Goal: Task Accomplishment & Management: Manage account settings

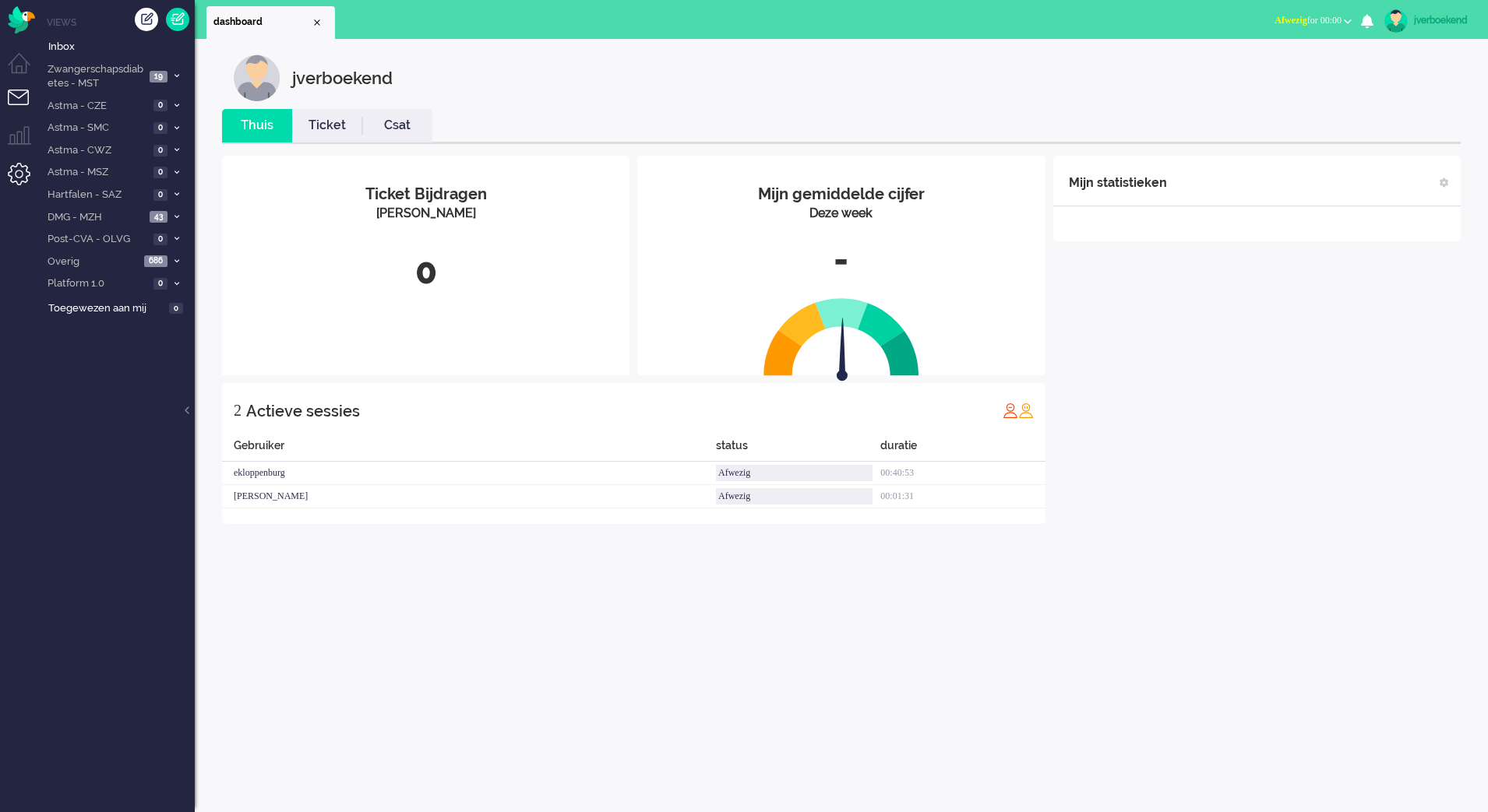
click at [19, 178] on li "Admin menu" at bounding box center [25, 180] width 35 height 35
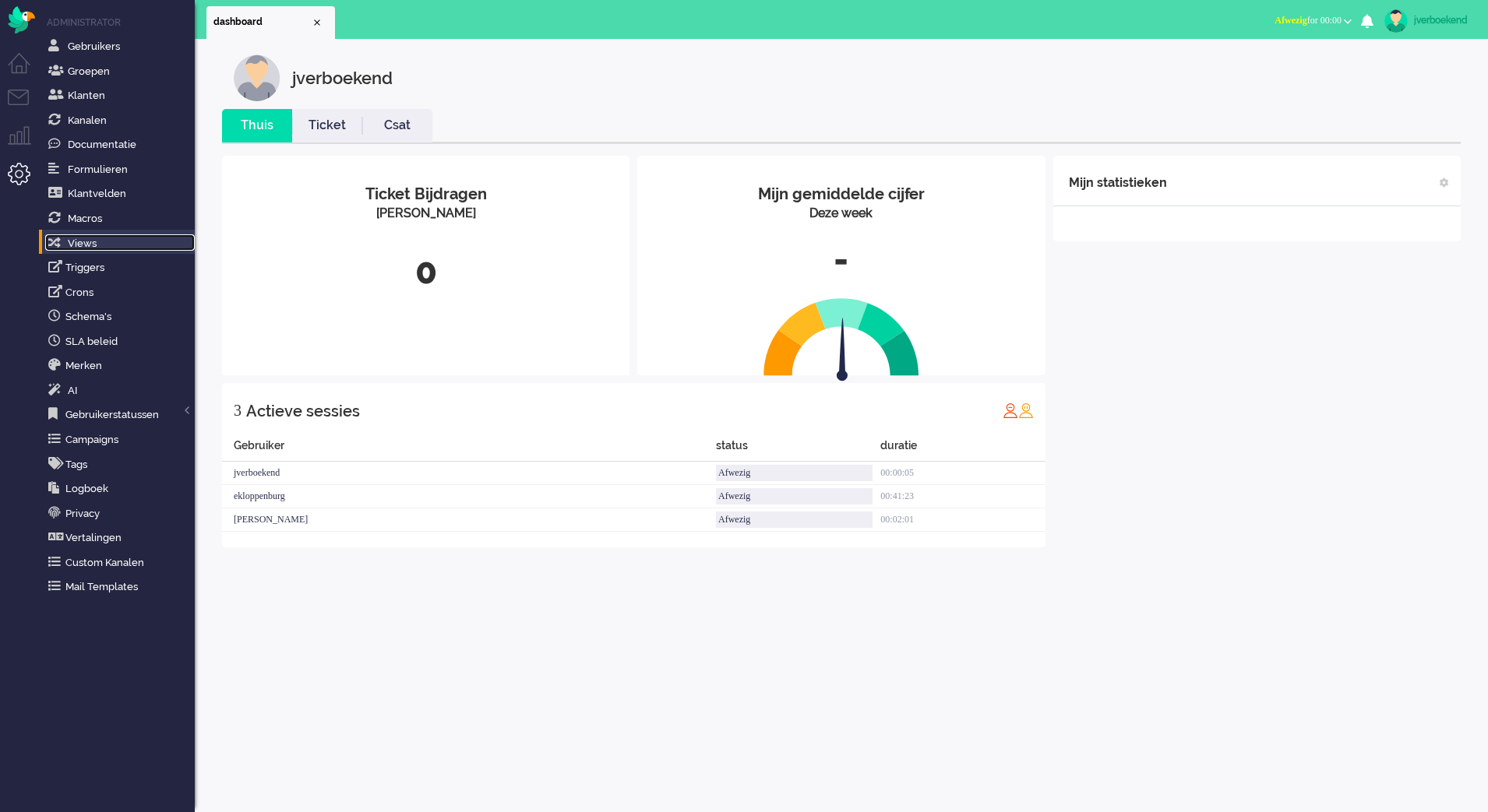
click at [90, 245] on span "Views" at bounding box center [81, 243] width 29 height 12
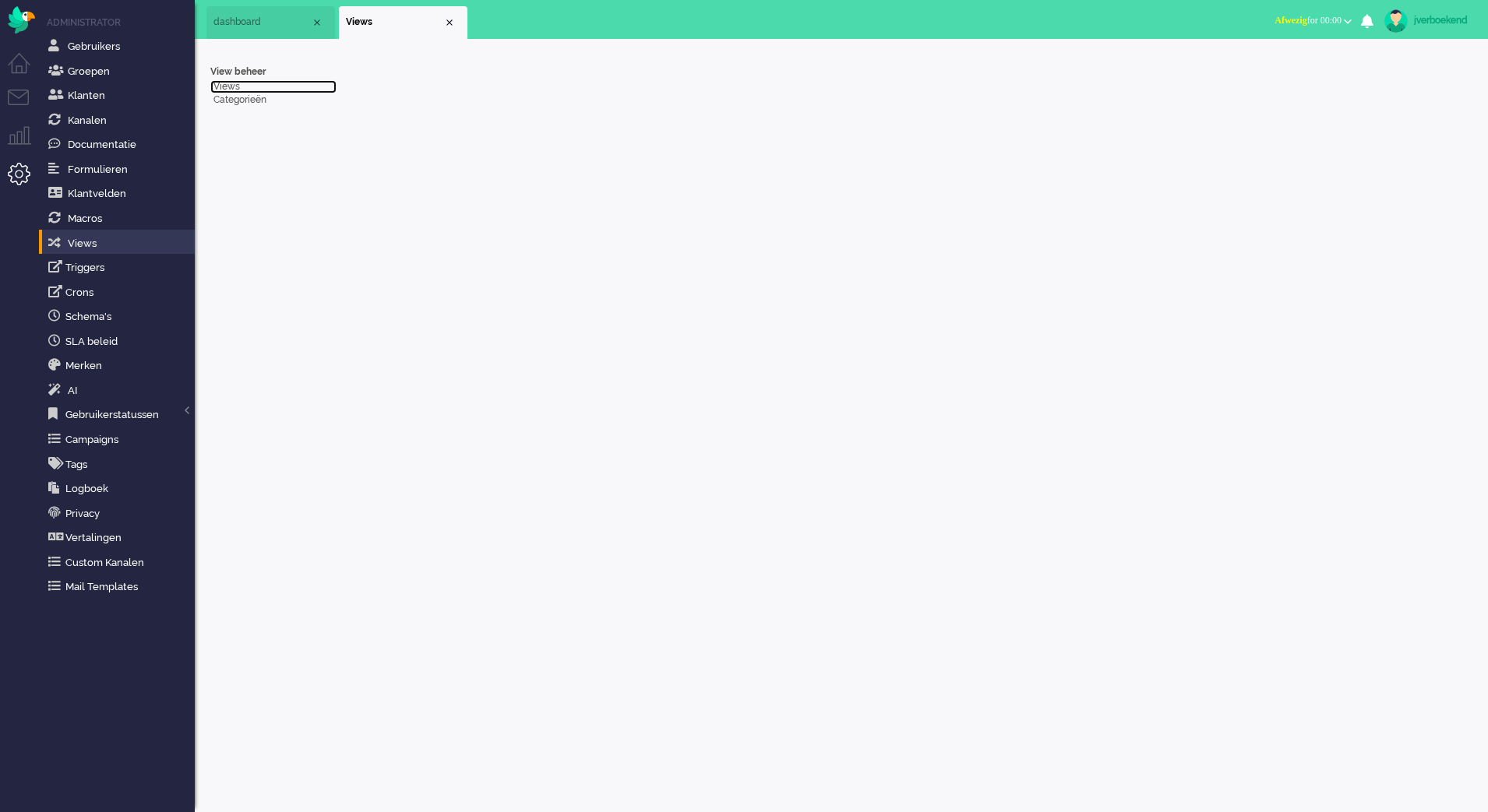
click at [223, 88] on link "Views" at bounding box center [274, 87] width 127 height 13
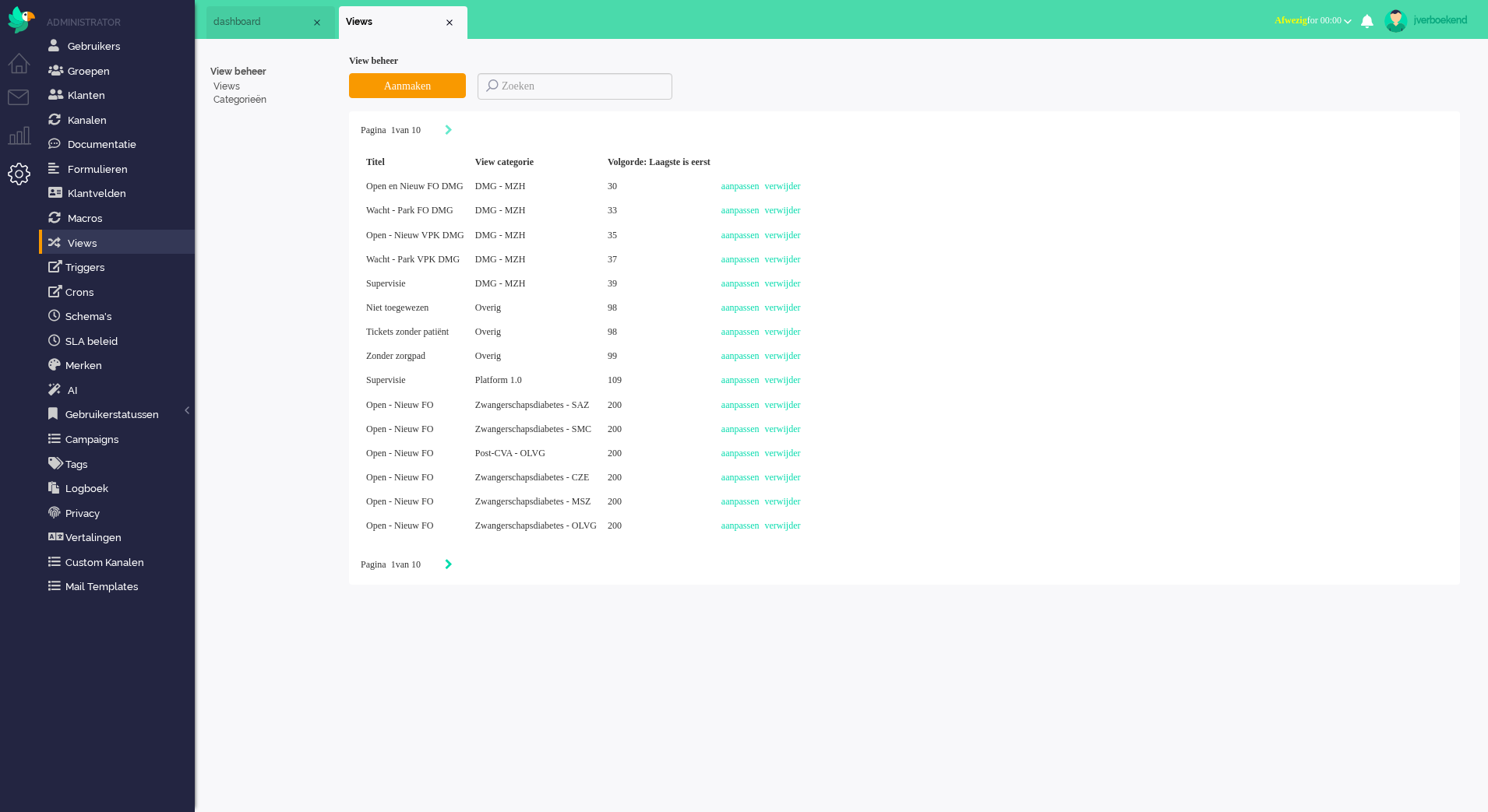
click at [453, 567] on icon "Next" at bounding box center [448, 564] width 7 height 11
type input "2"
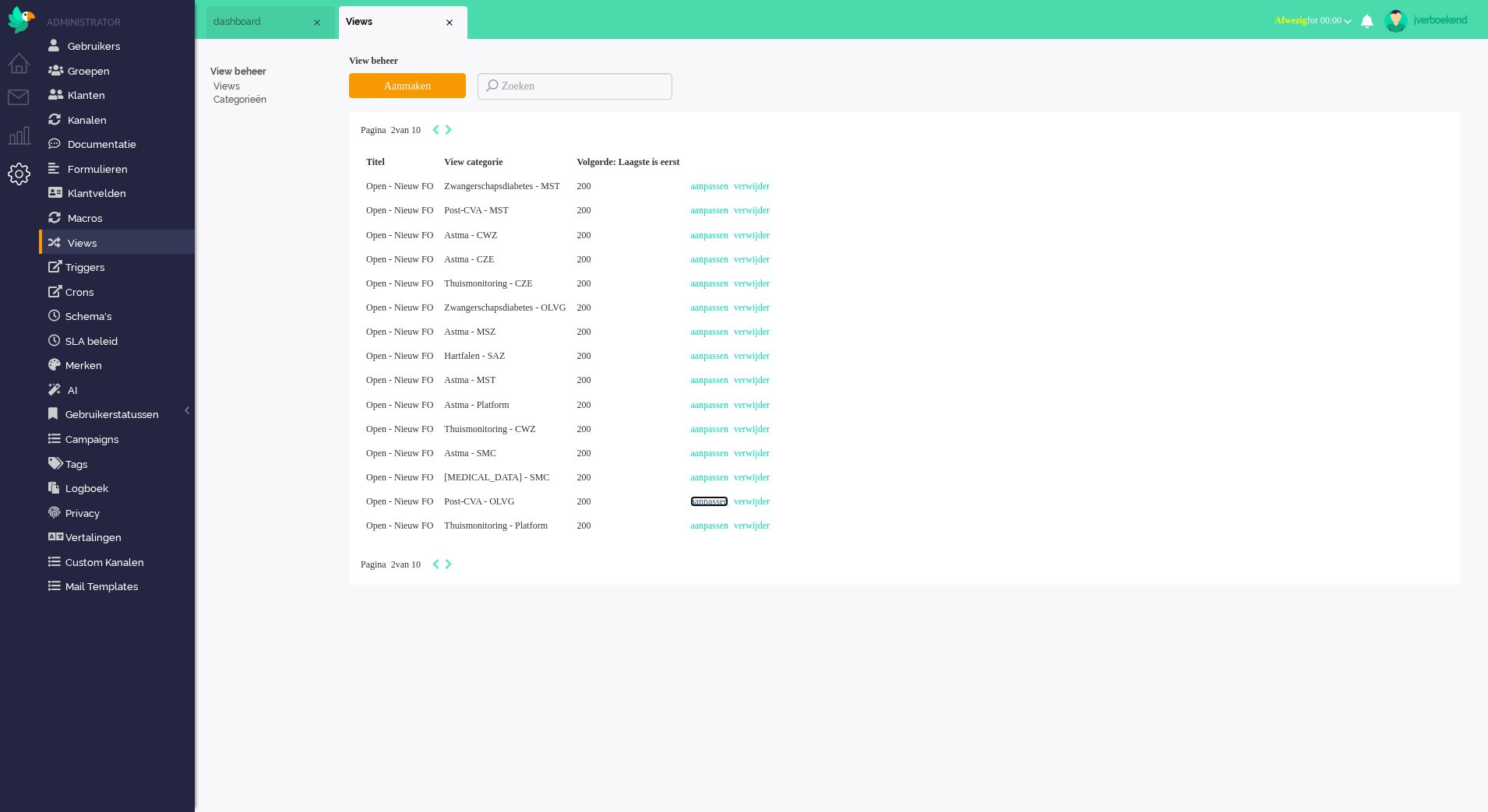
click at [728, 505] on link "aanpassen" at bounding box center [709, 501] width 38 height 11
select select "priority"
select select "created_at"
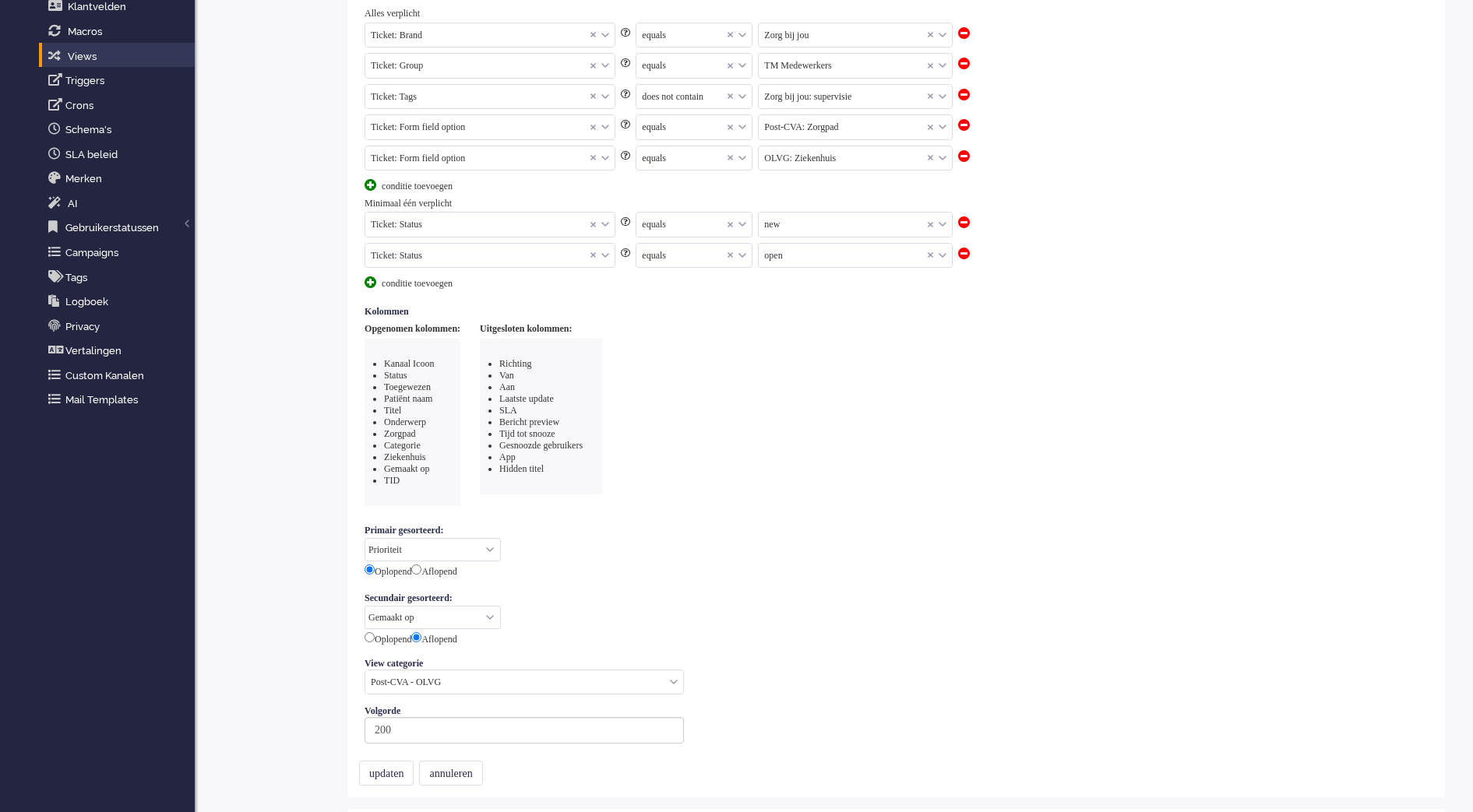
scroll to position [169, 0]
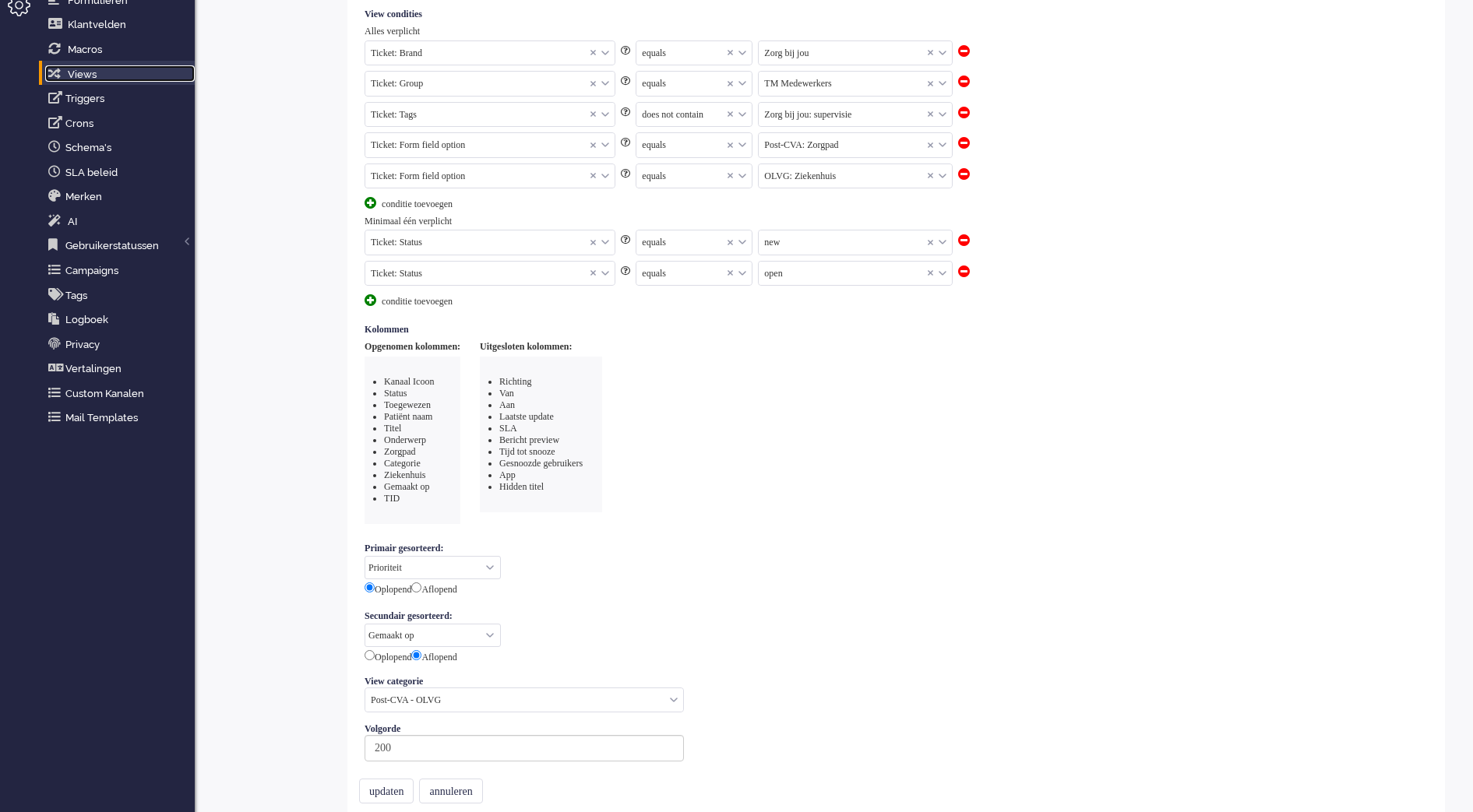
click at [100, 74] on link "Views" at bounding box center [120, 74] width 150 height 17
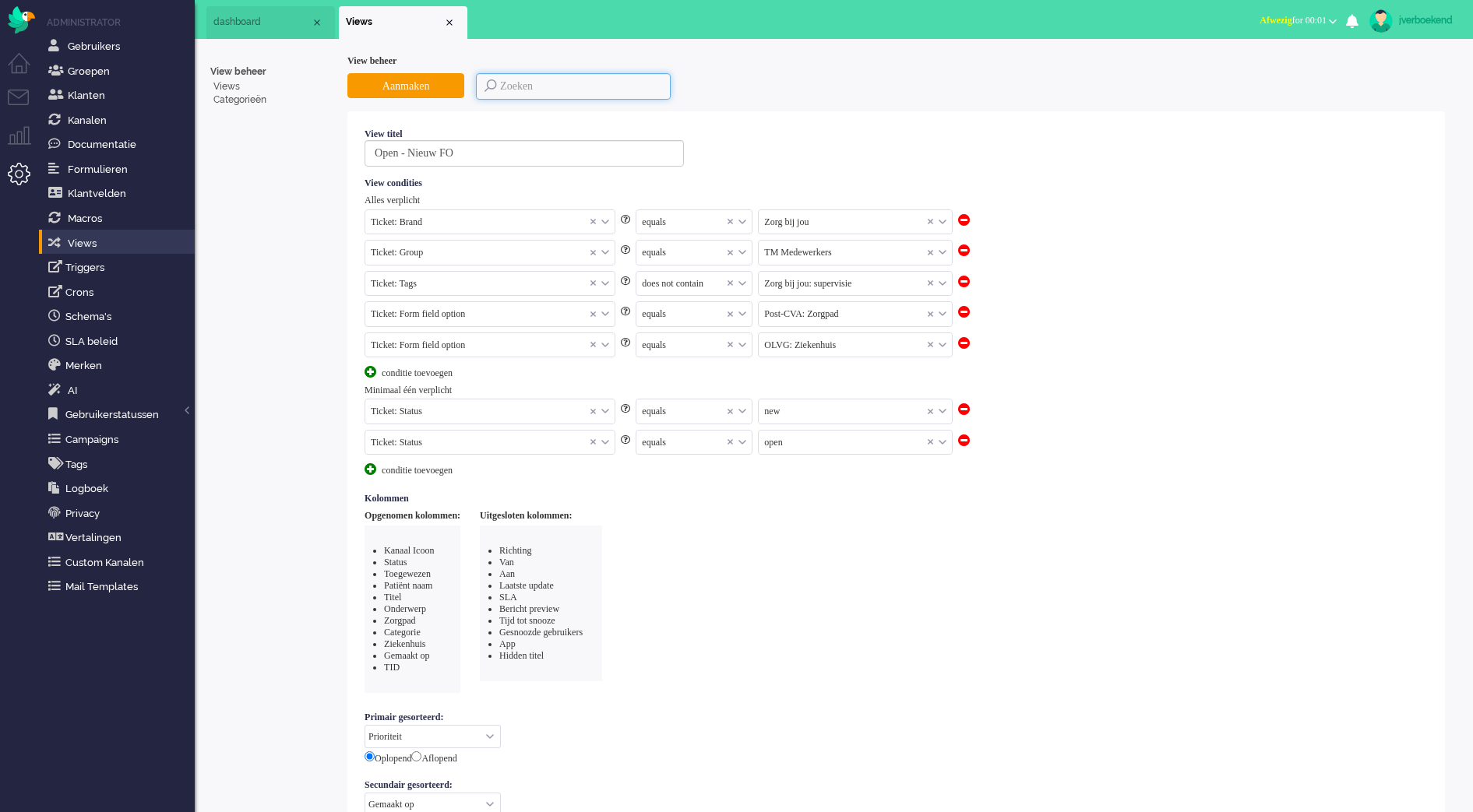
click at [556, 84] on input at bounding box center [573, 86] width 195 height 26
type input "smc"
type input "1"
type input "smc"
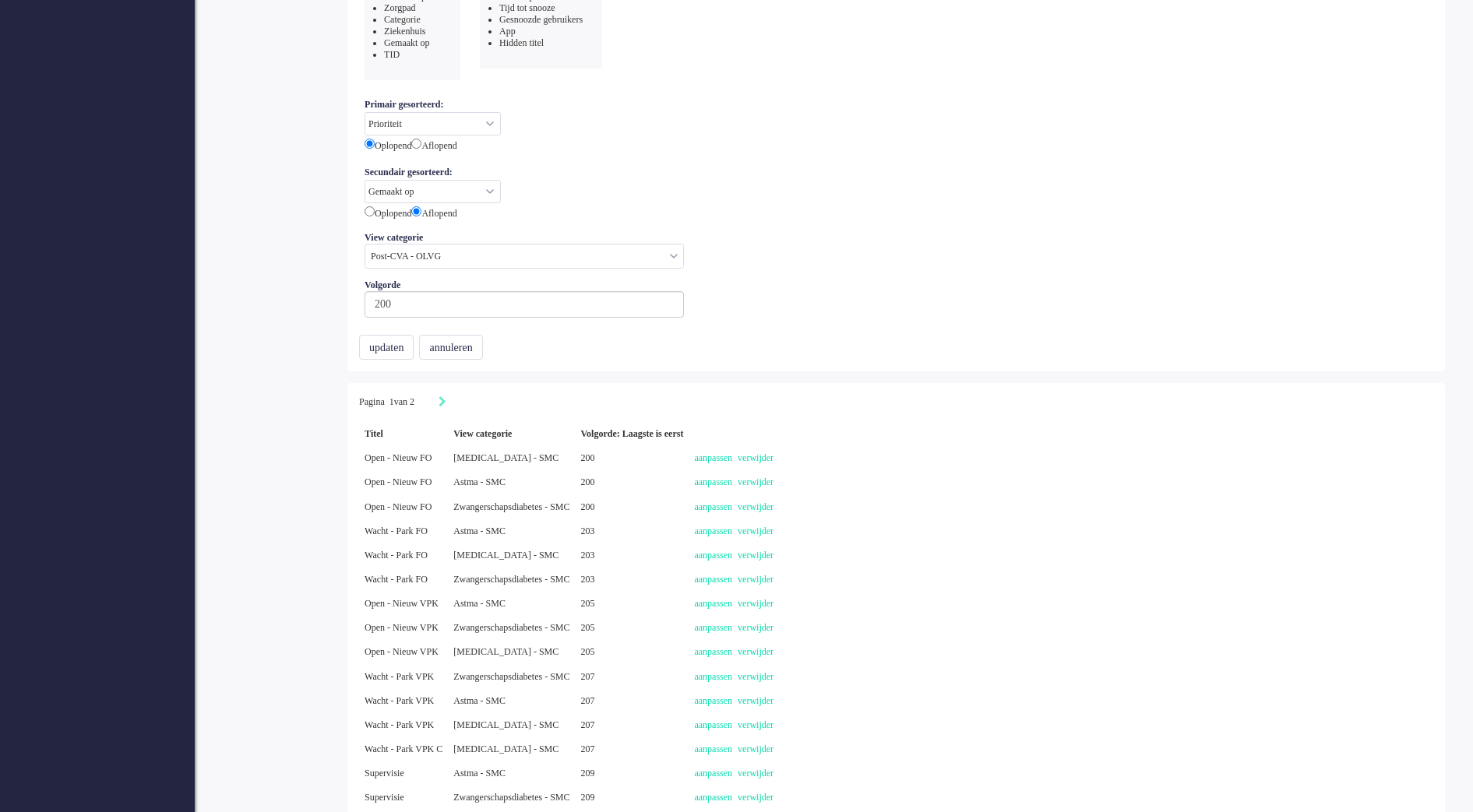
scroll to position [656, 0]
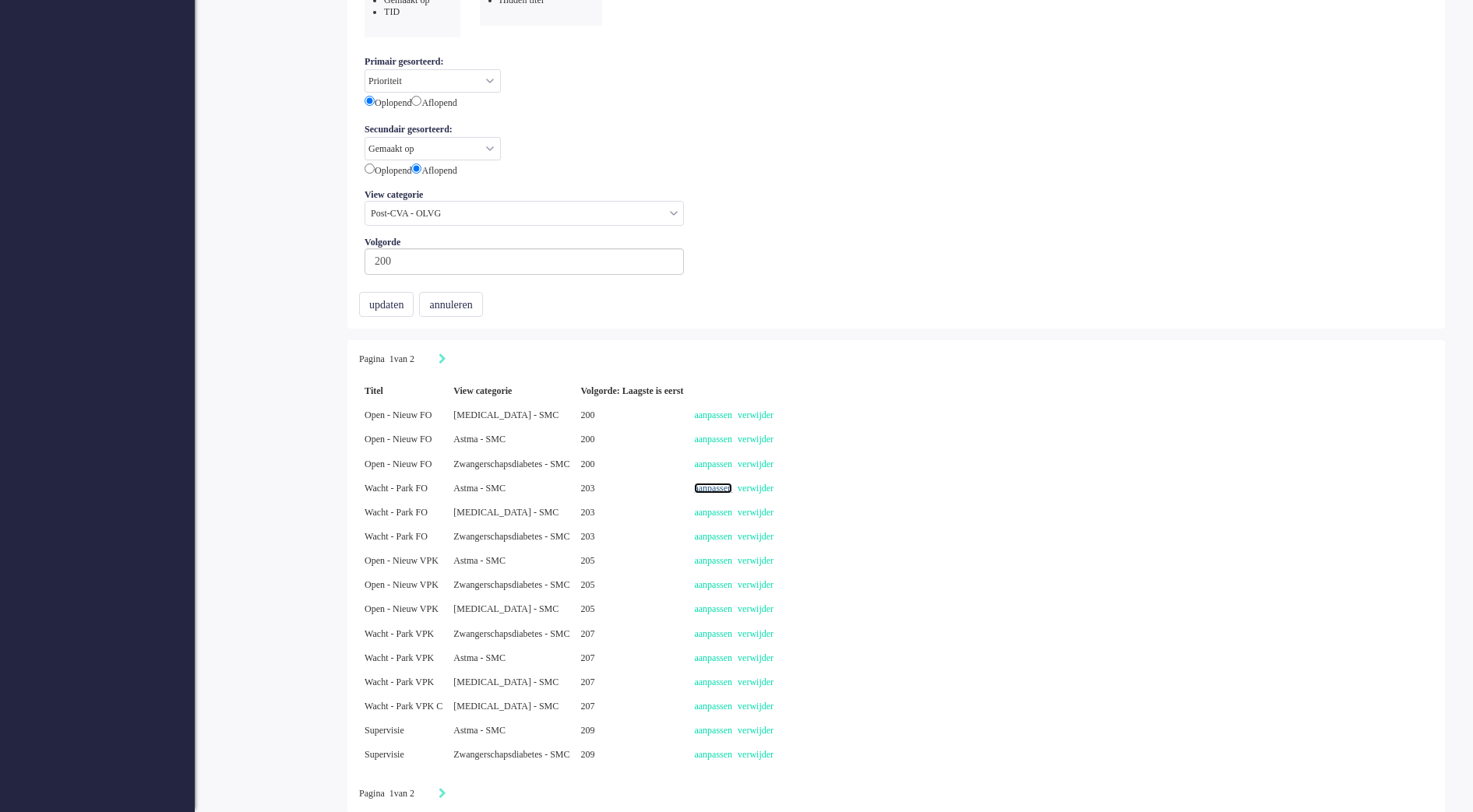
click at [732, 488] on link "aanpassen" at bounding box center [713, 487] width 38 height 11
select select "priority"
select select "created_at"
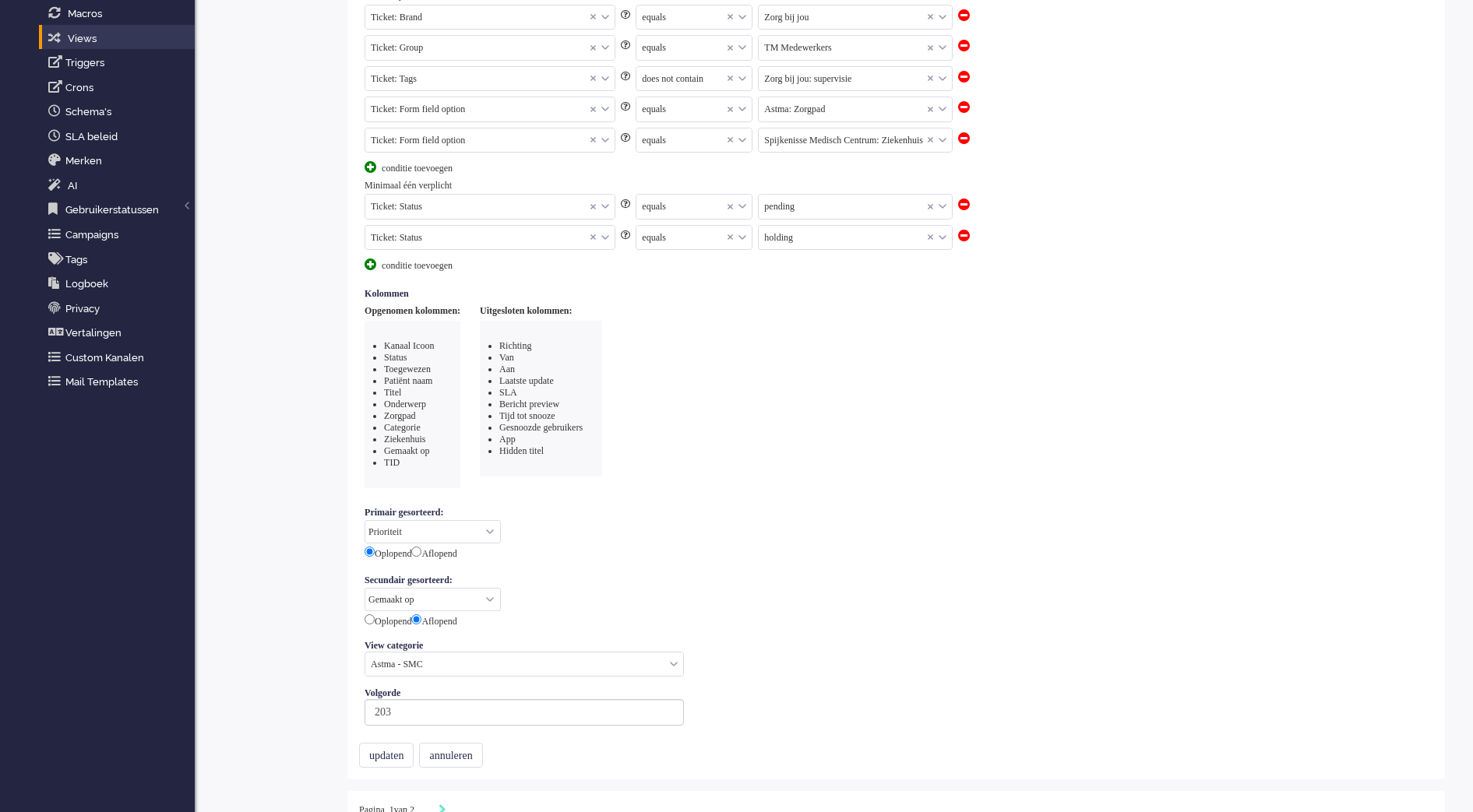
scroll to position [492, 0]
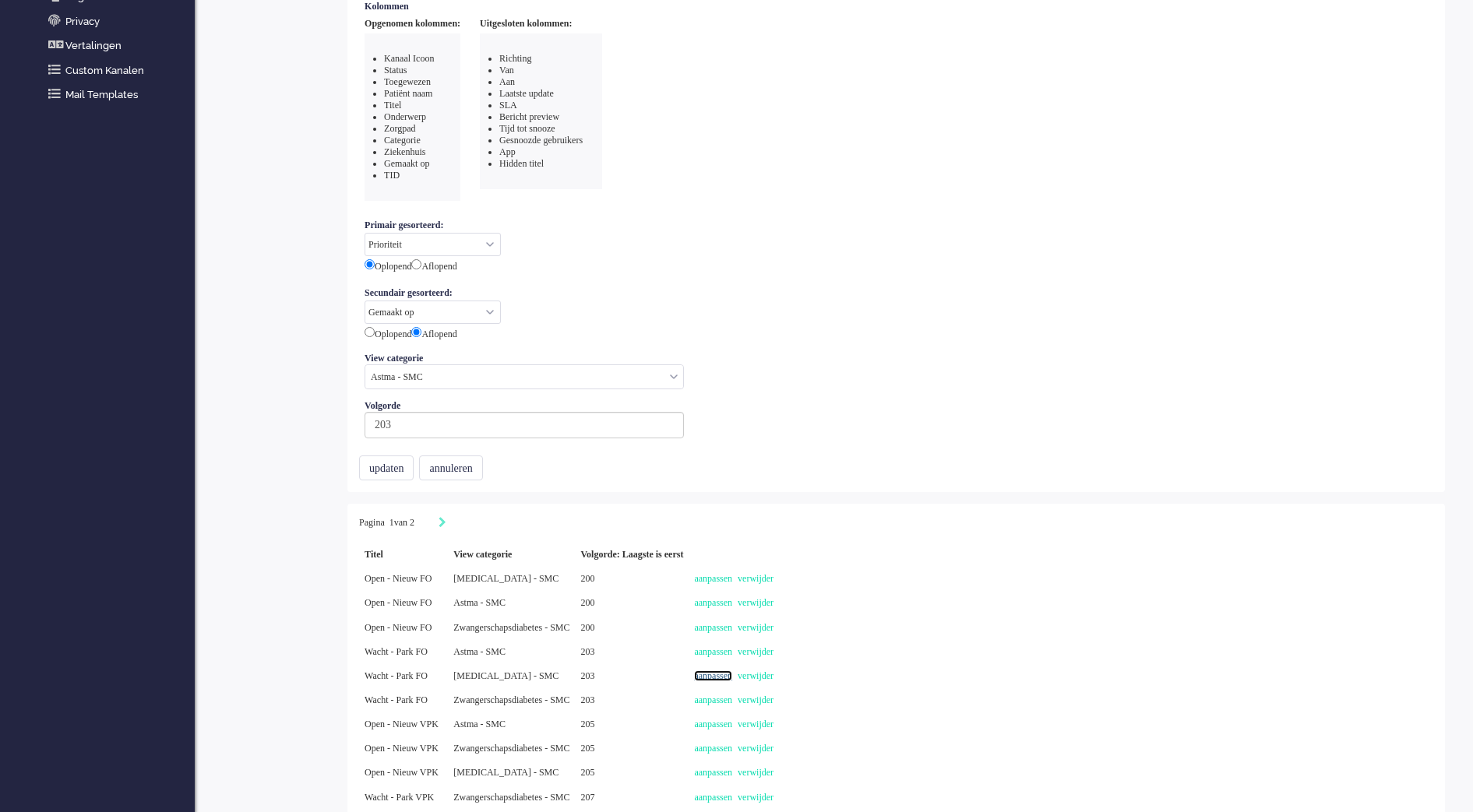
click at [732, 671] on link "aanpassen" at bounding box center [713, 676] width 38 height 11
select select "priority"
select select "created_at"
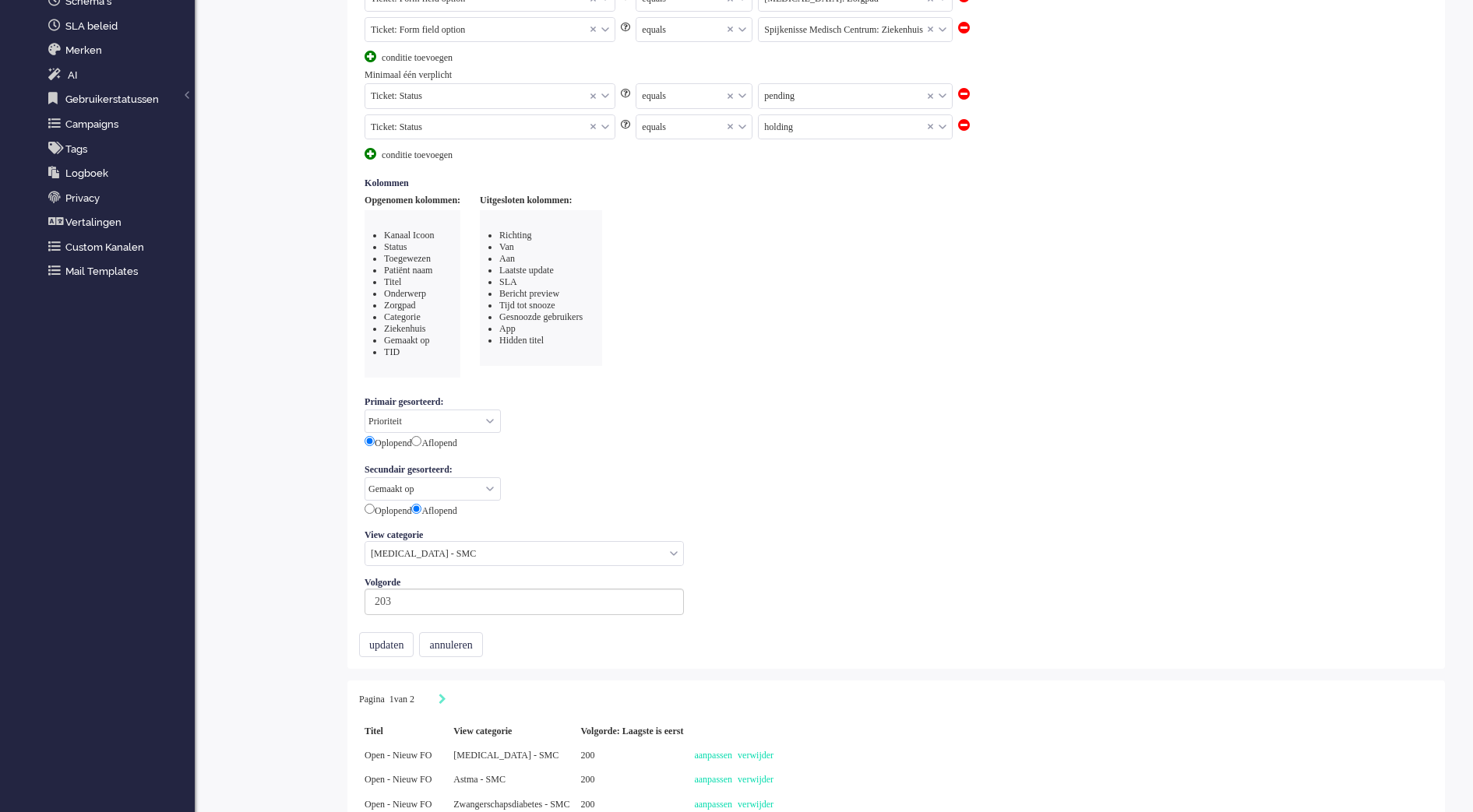
scroll to position [656, 0]
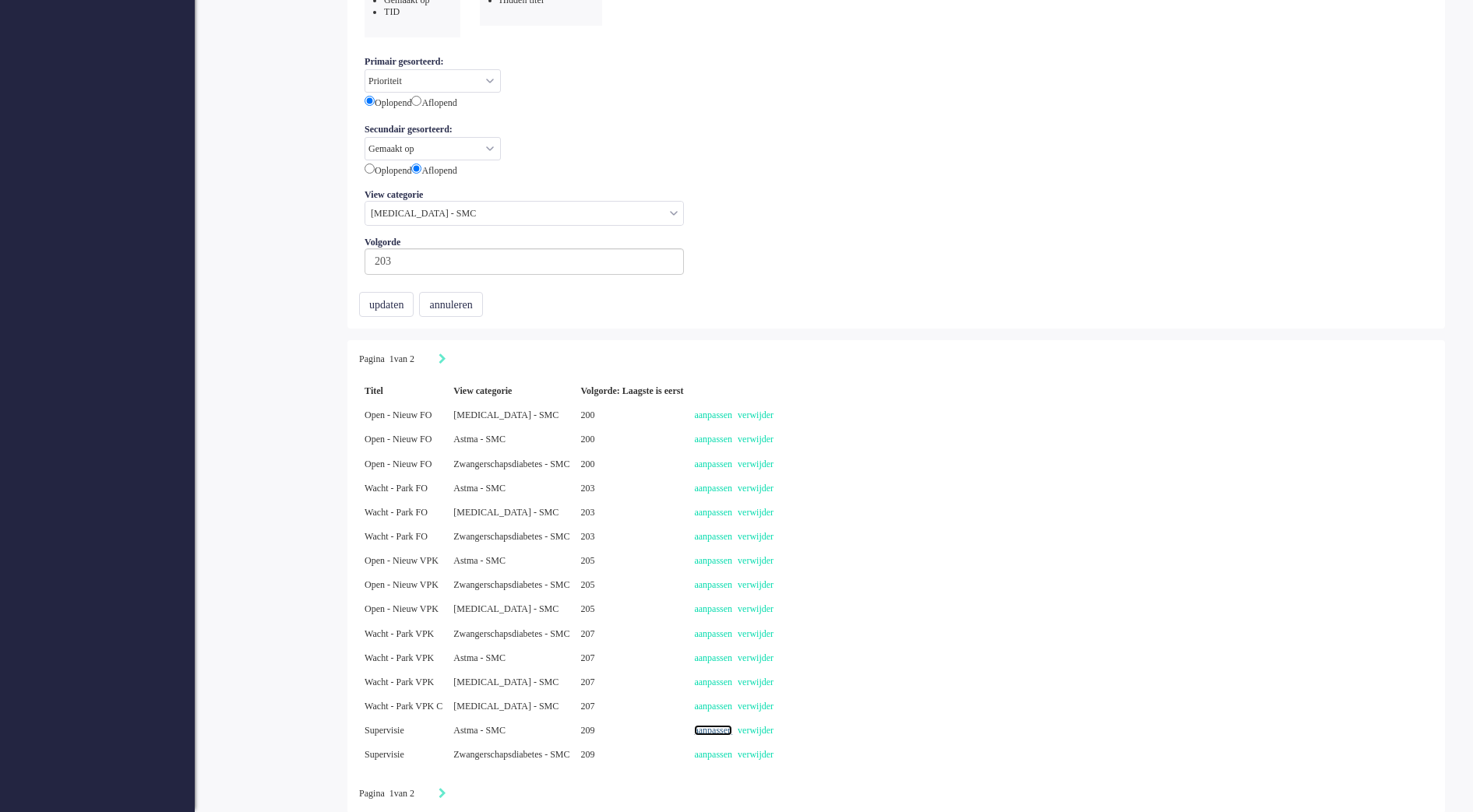
click at [732, 730] on link "aanpassen" at bounding box center [713, 730] width 38 height 11
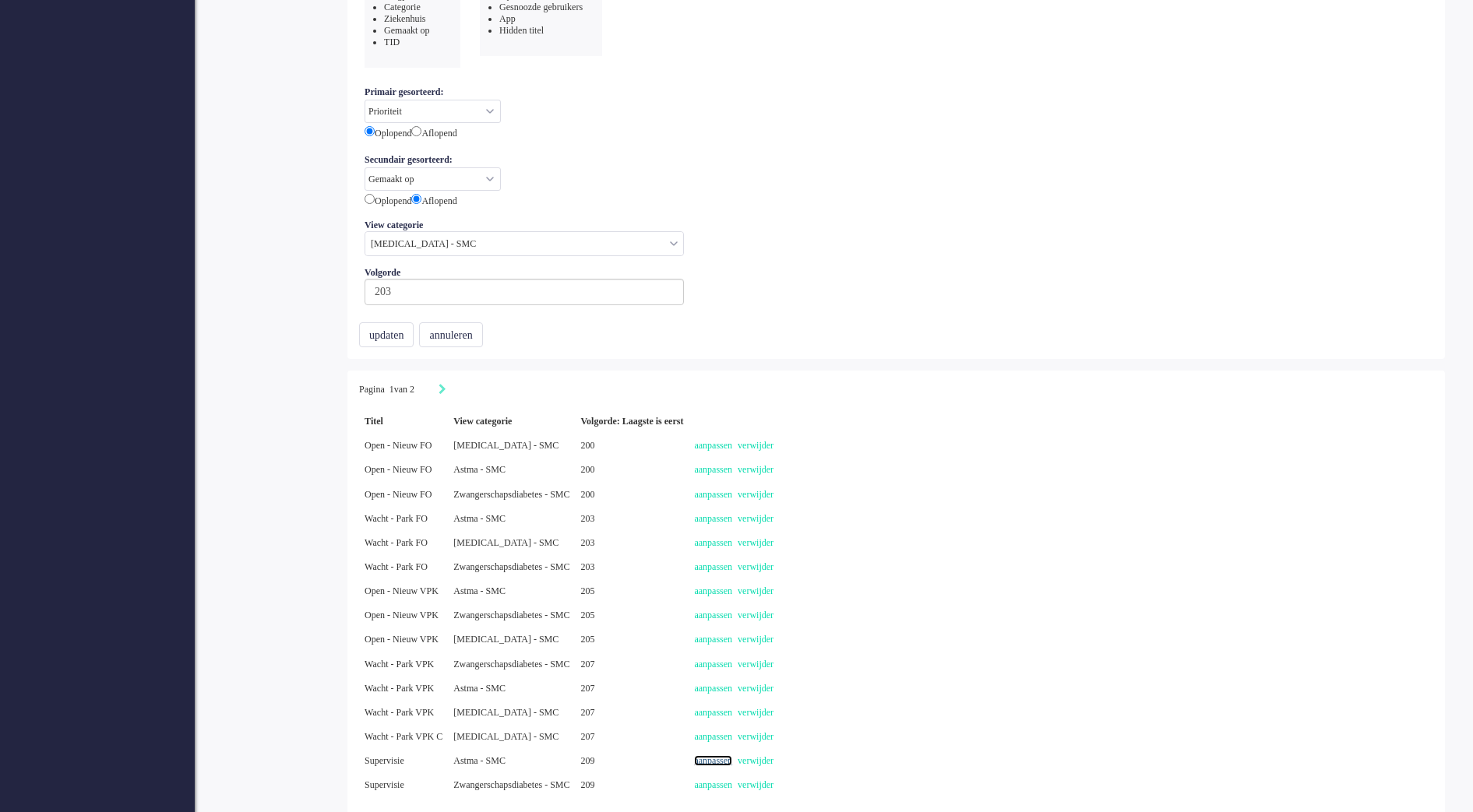
select select "priority"
select select "created_at"
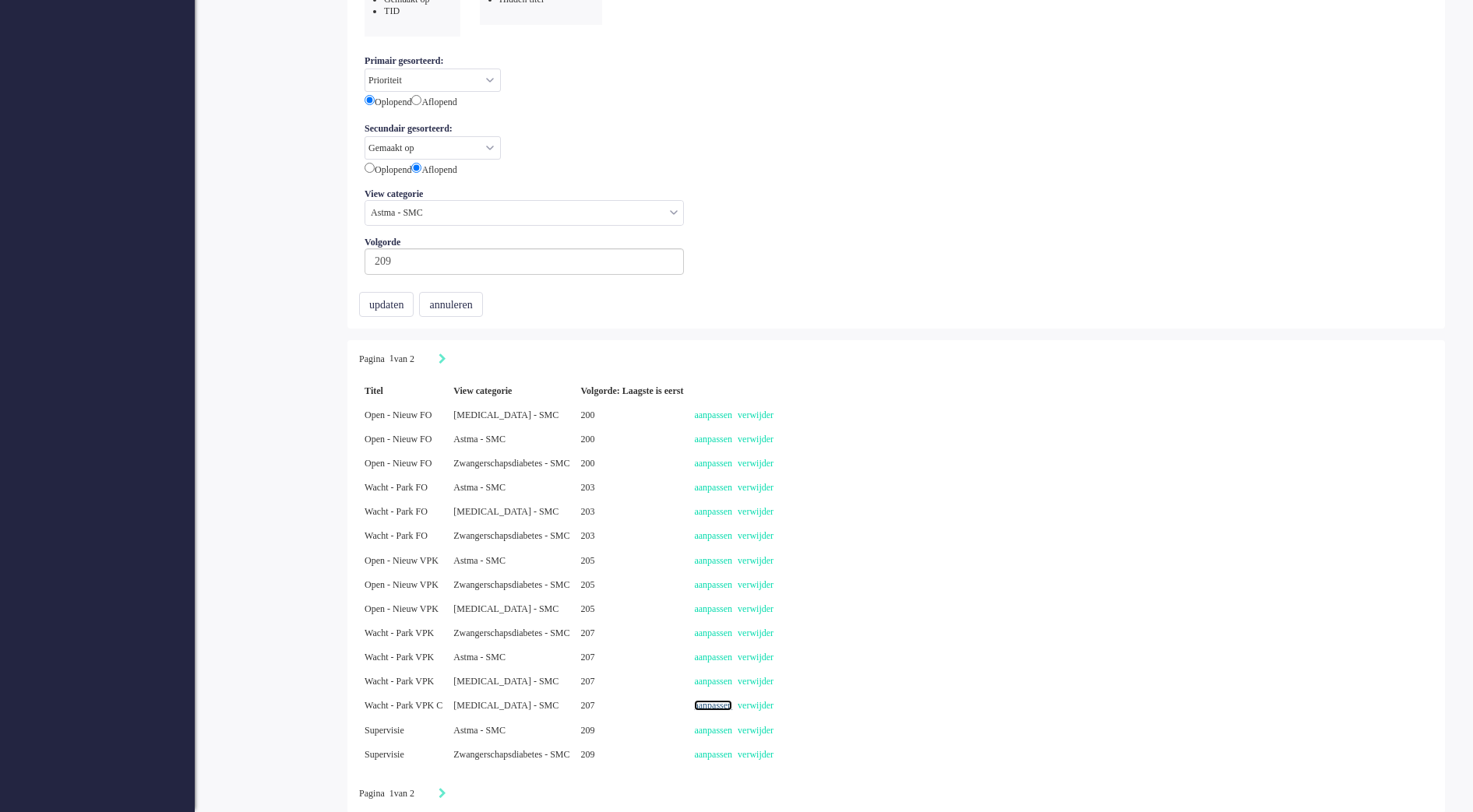
click at [732, 702] on link "aanpassen" at bounding box center [713, 705] width 38 height 11
select select "priority"
select select "created_at"
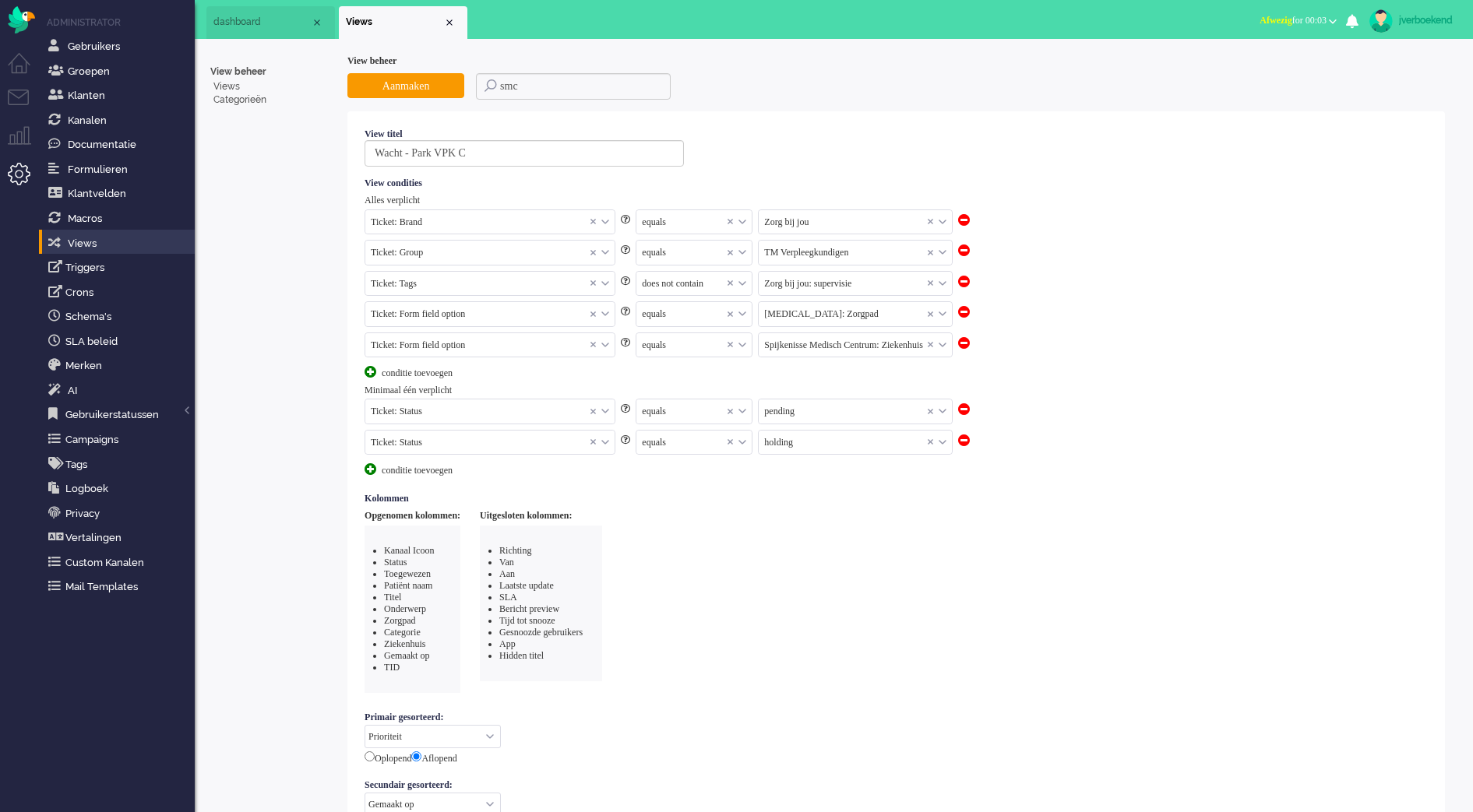
scroll to position [656, 0]
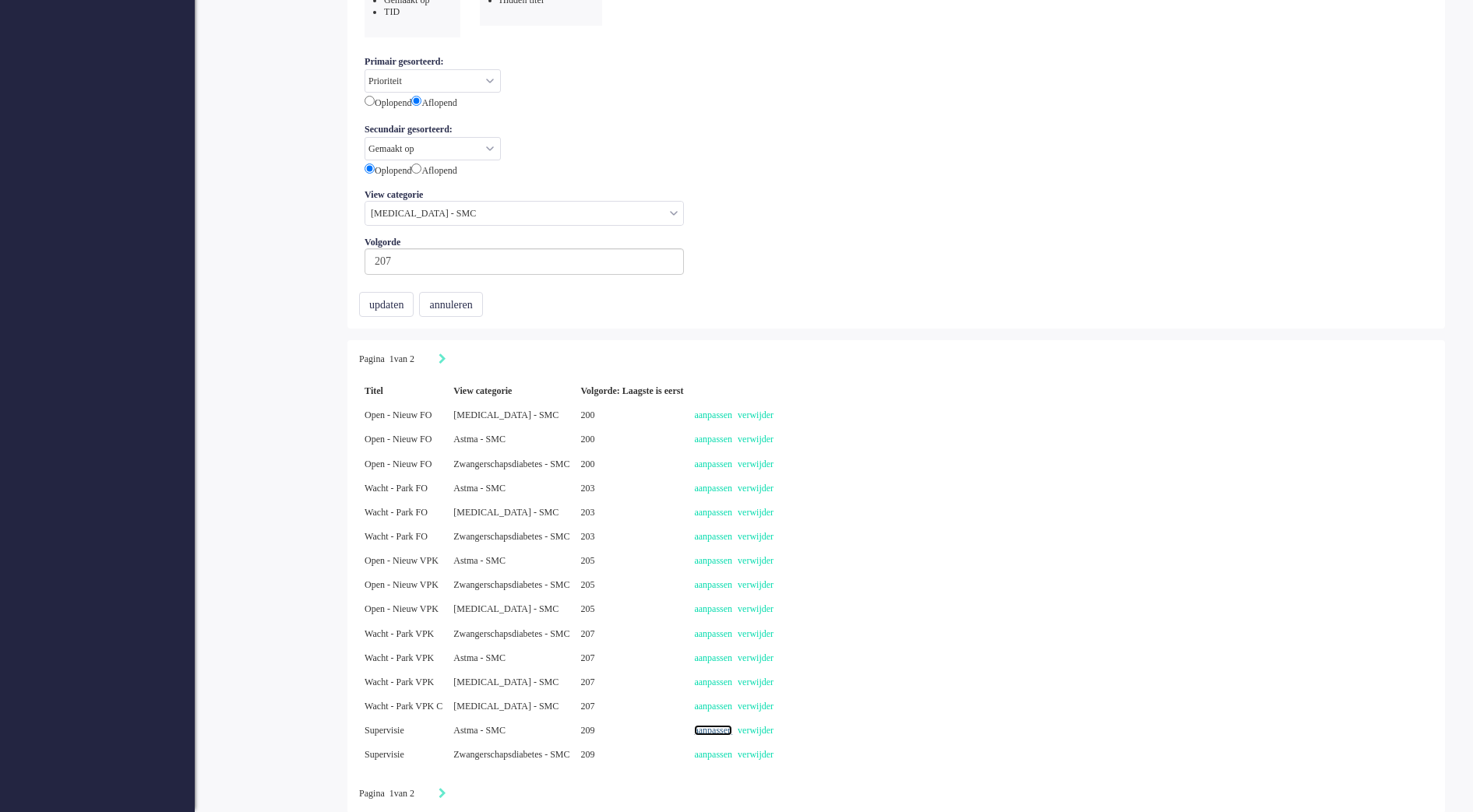
click at [732, 731] on link "aanpassen" at bounding box center [713, 730] width 38 height 11
select select "priority"
select select "created_at"
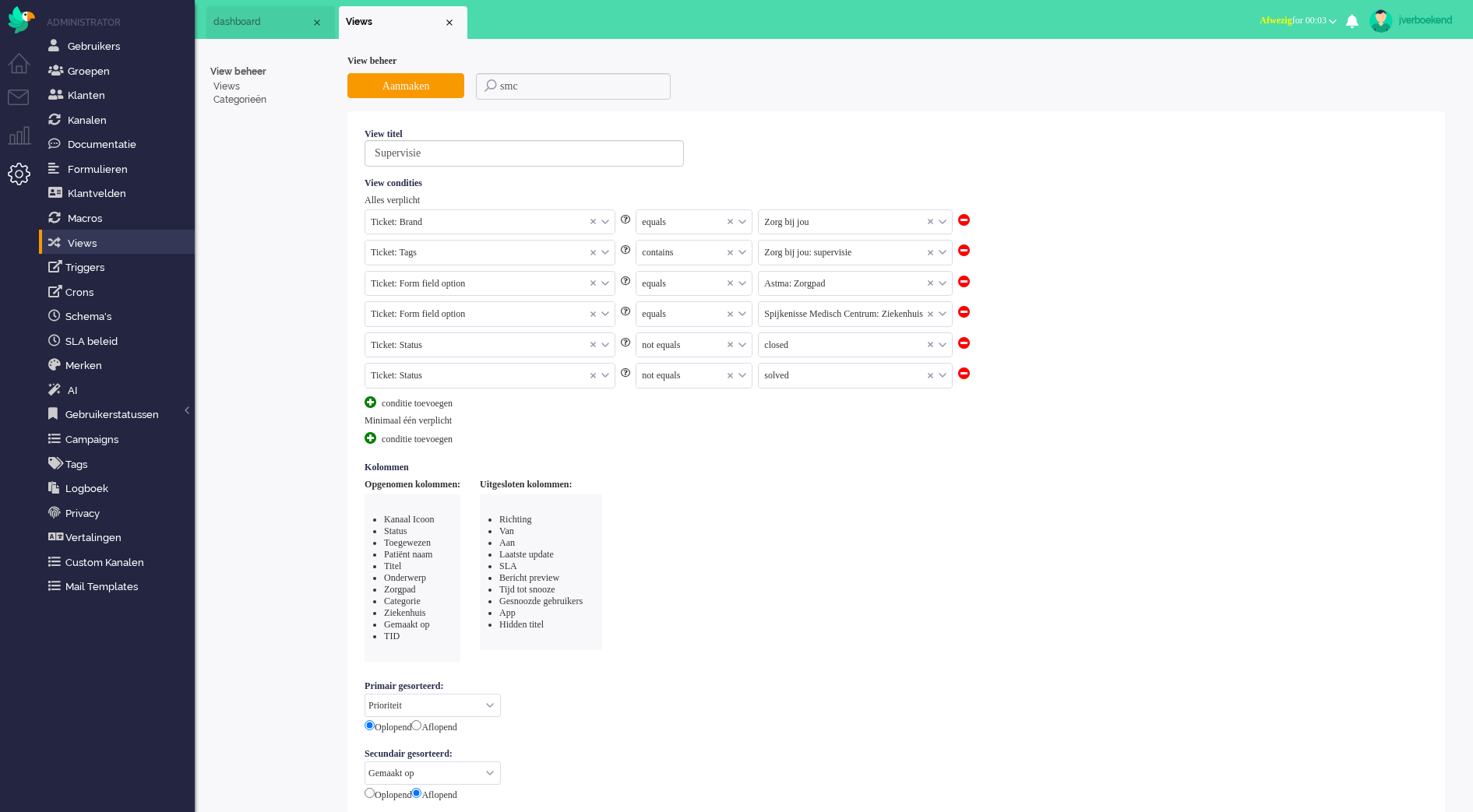
scroll to position [625, 0]
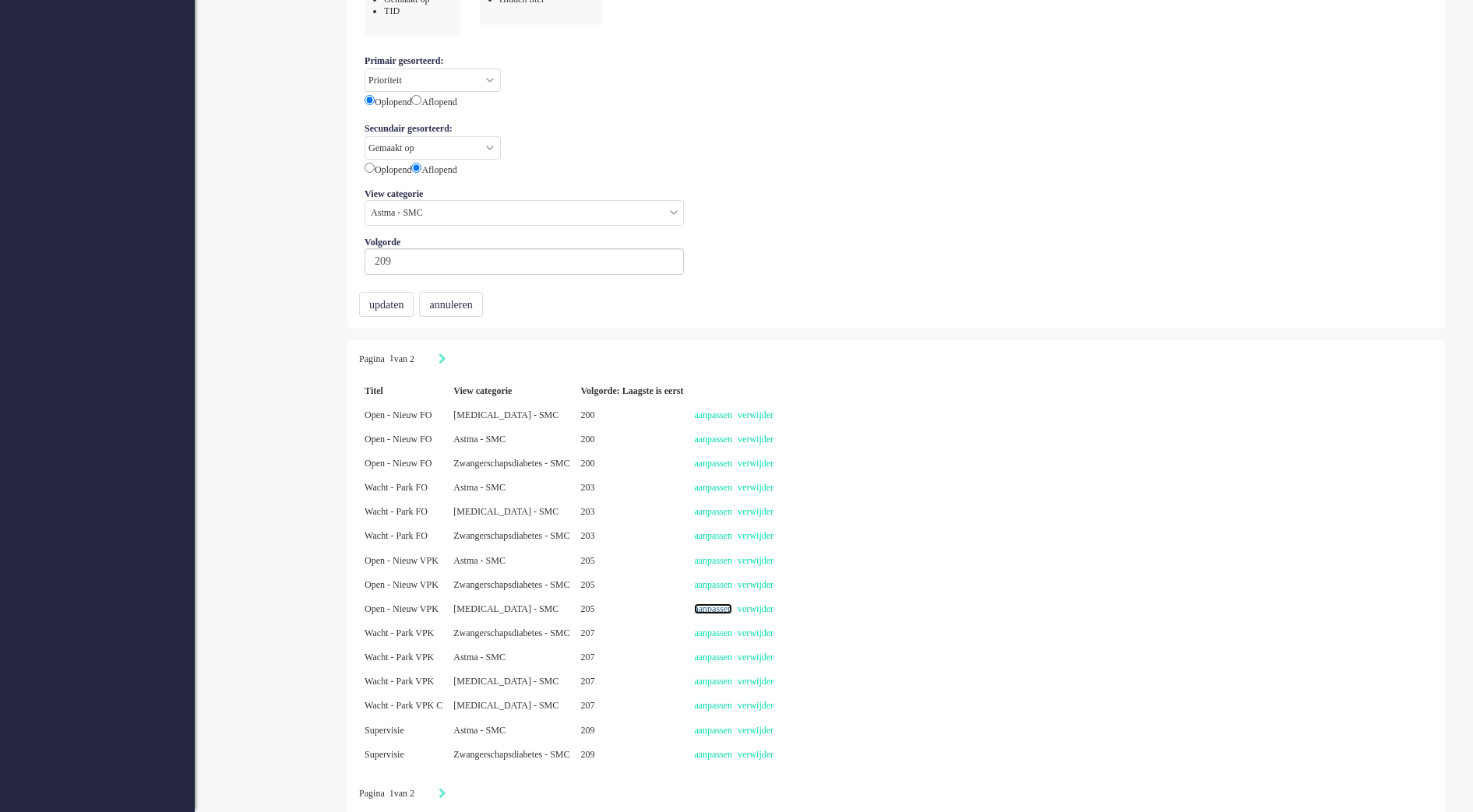
click at [732, 609] on link "aanpassen" at bounding box center [713, 608] width 38 height 11
select select
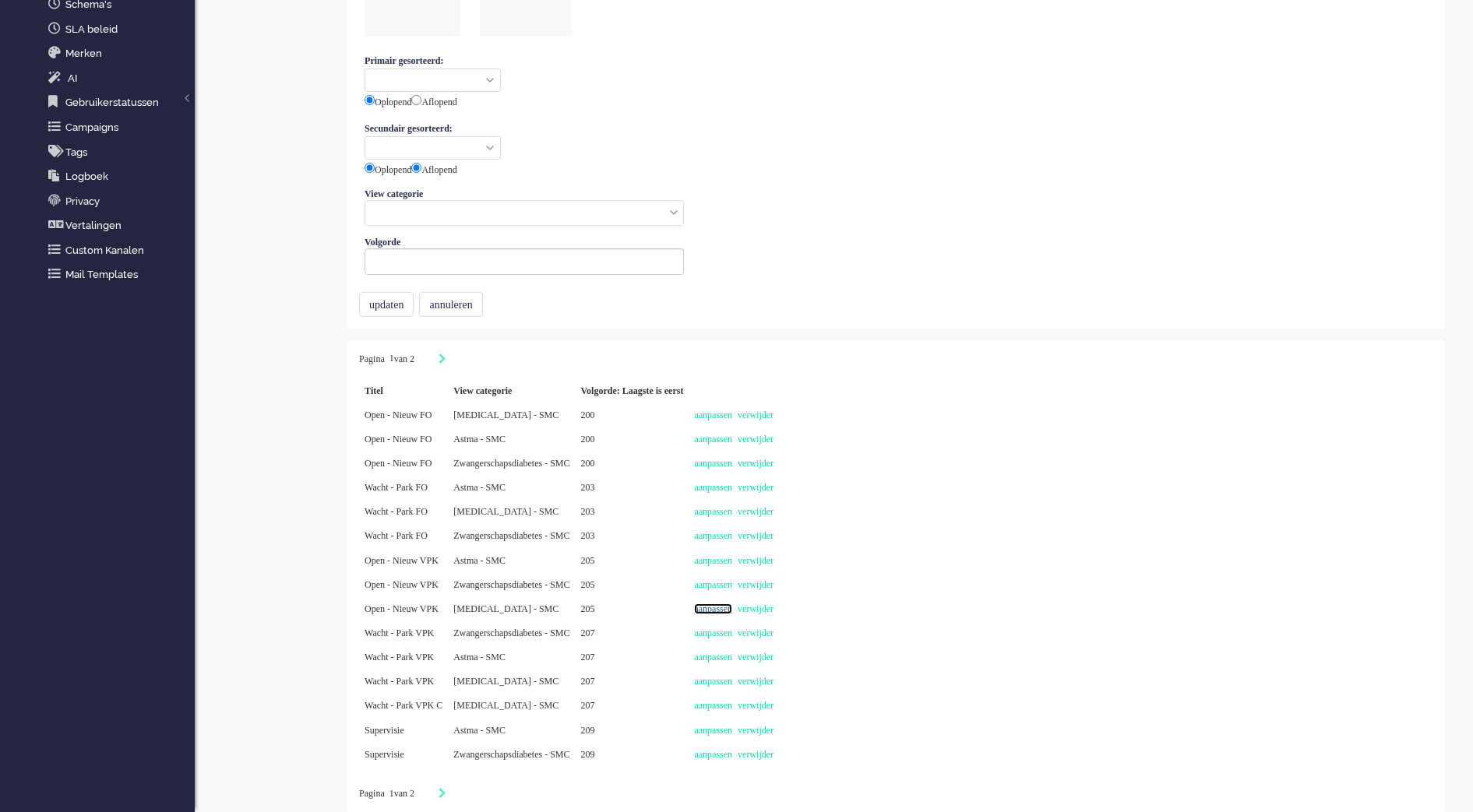
type input "Open - Nieuw VPK"
select select "priority"
select select "created_at"
radio input "false"
radio input "true"
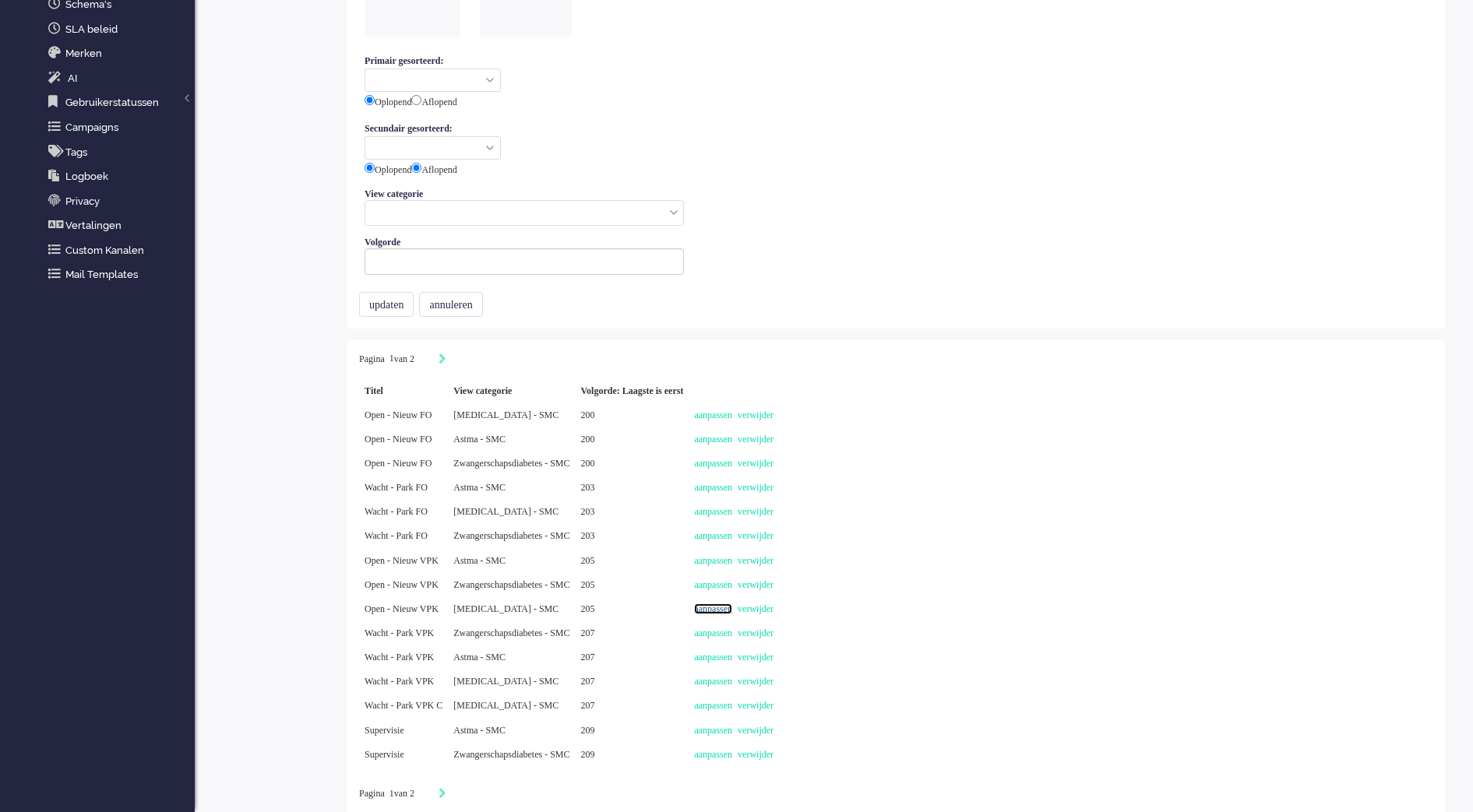
type input "205"
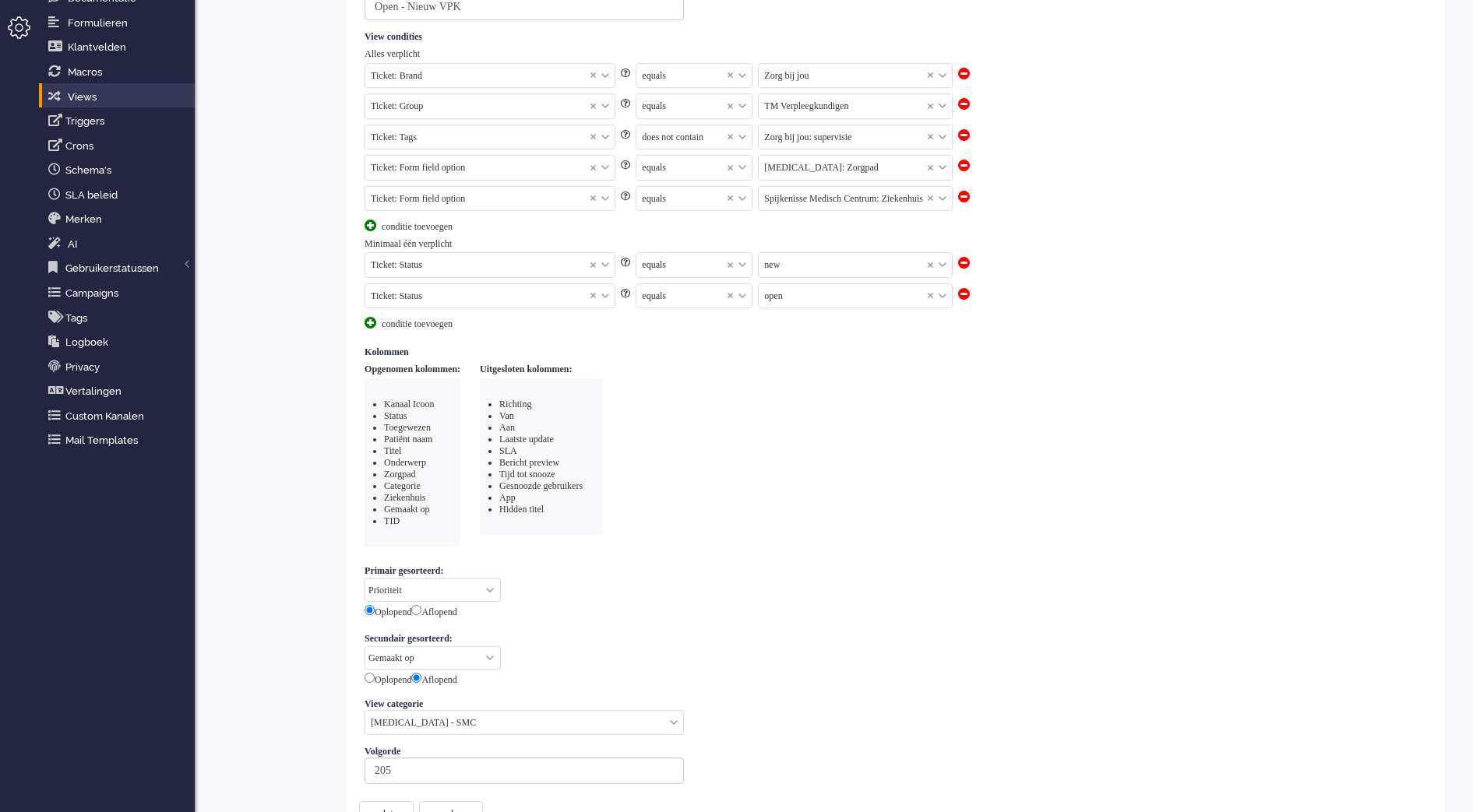
scroll to position [0, 0]
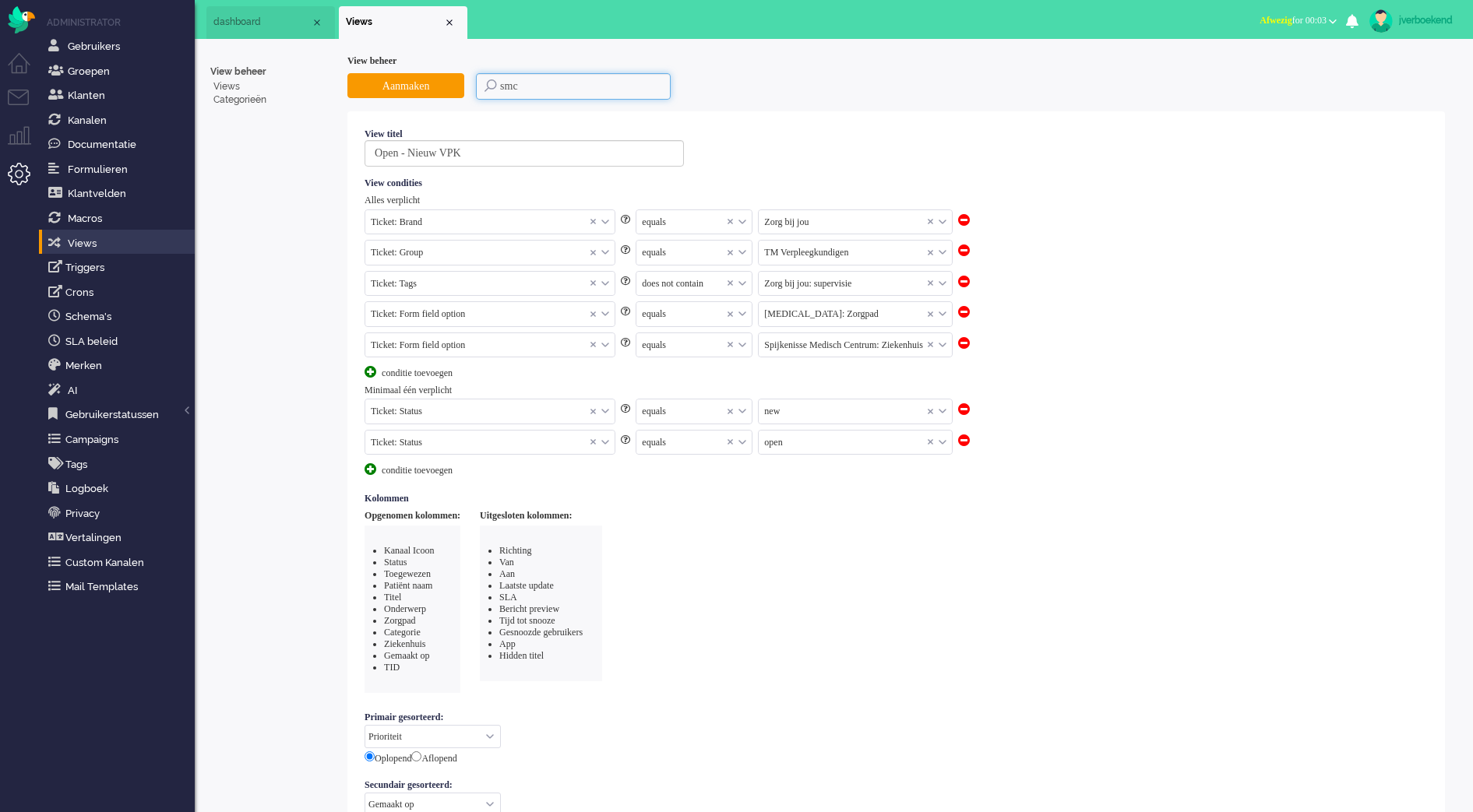
drag, startPoint x: 562, startPoint y: 92, endPoint x: 418, endPoint y: 99, distance: 144.2
click at [418, 99] on div "Aanmaken smc" at bounding box center [896, 86] width 1097 height 26
type input "olvg"
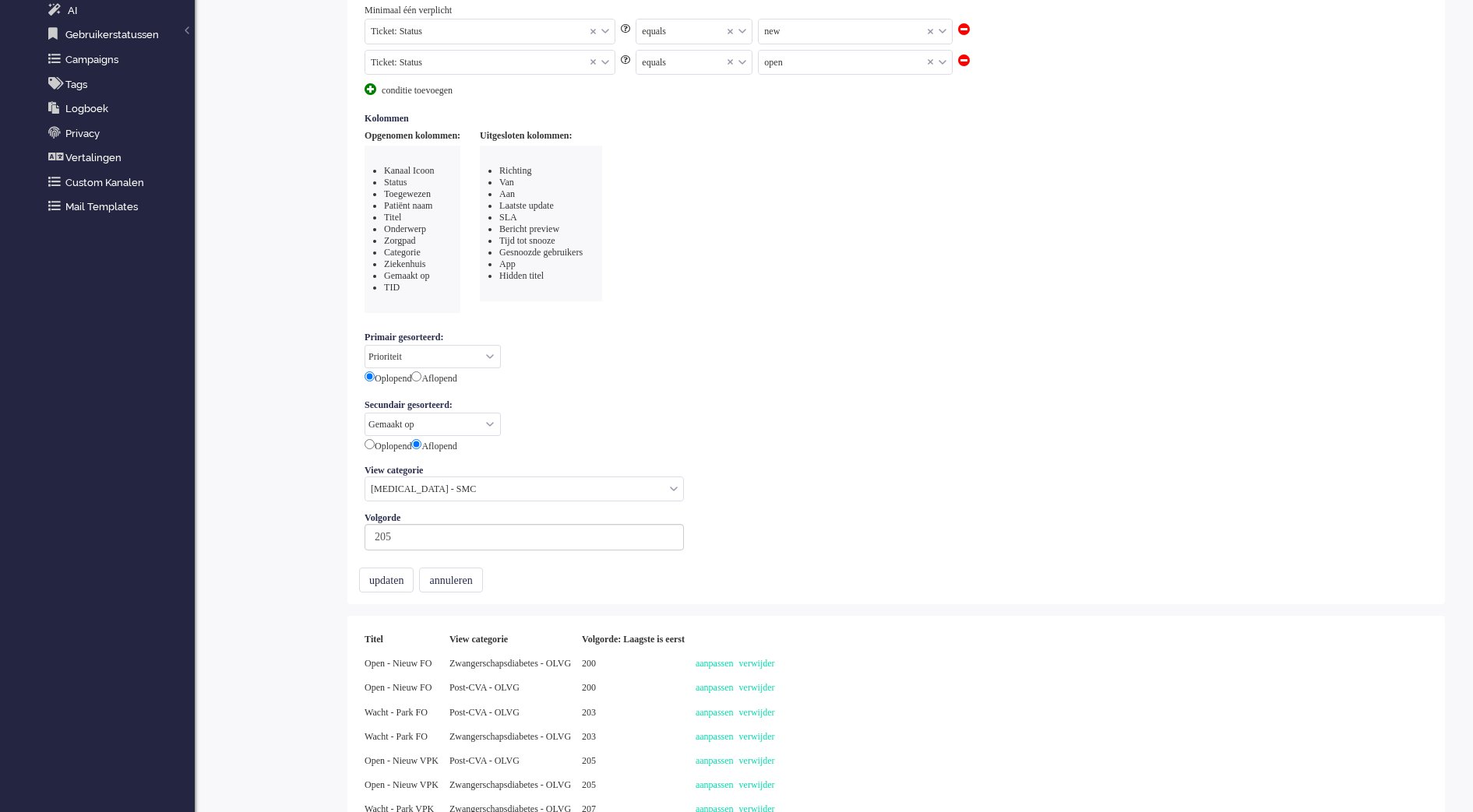
scroll to position [476, 0]
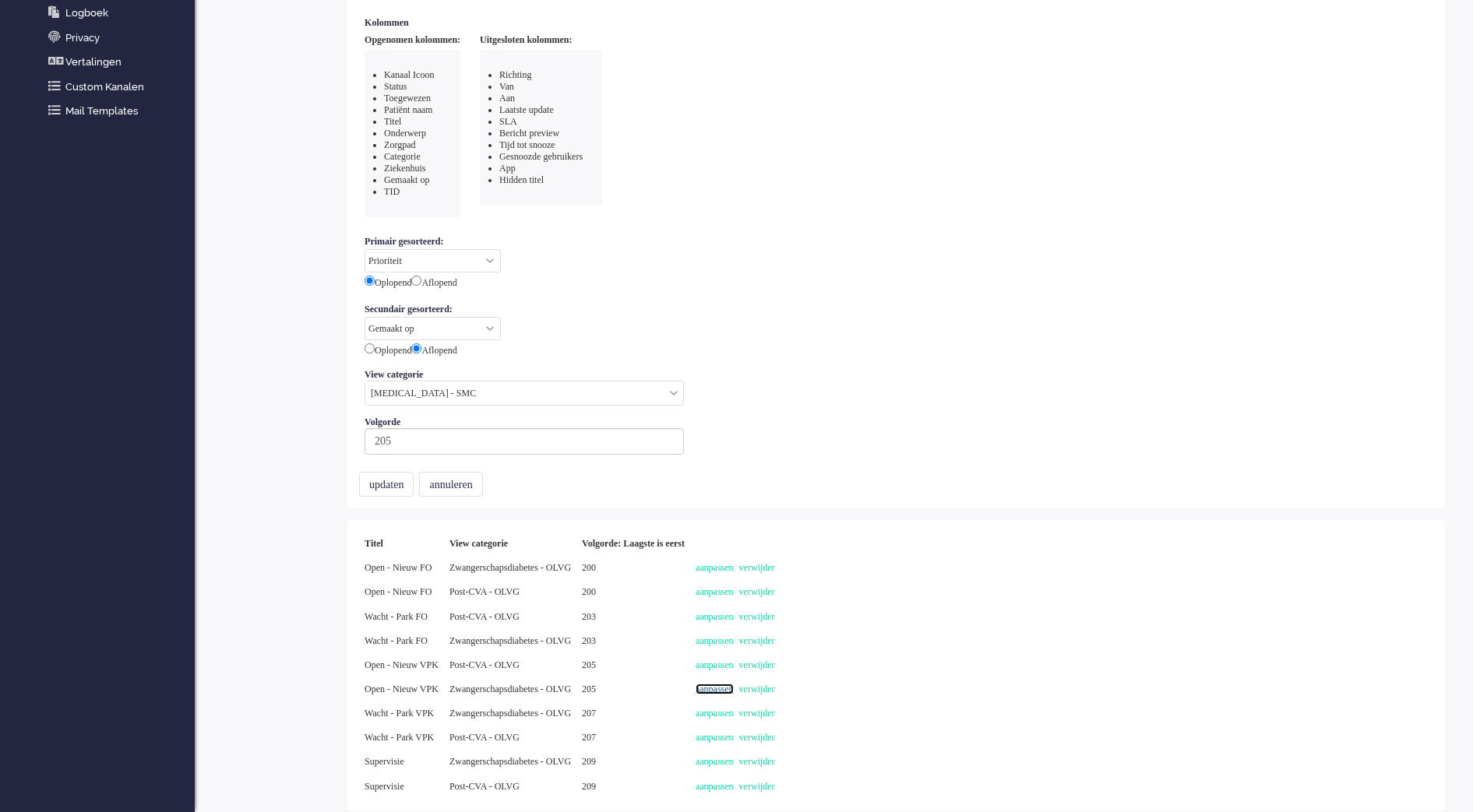
click at [734, 689] on link "aanpassen" at bounding box center [714, 689] width 38 height 11
select select "priority"
select select "created_at"
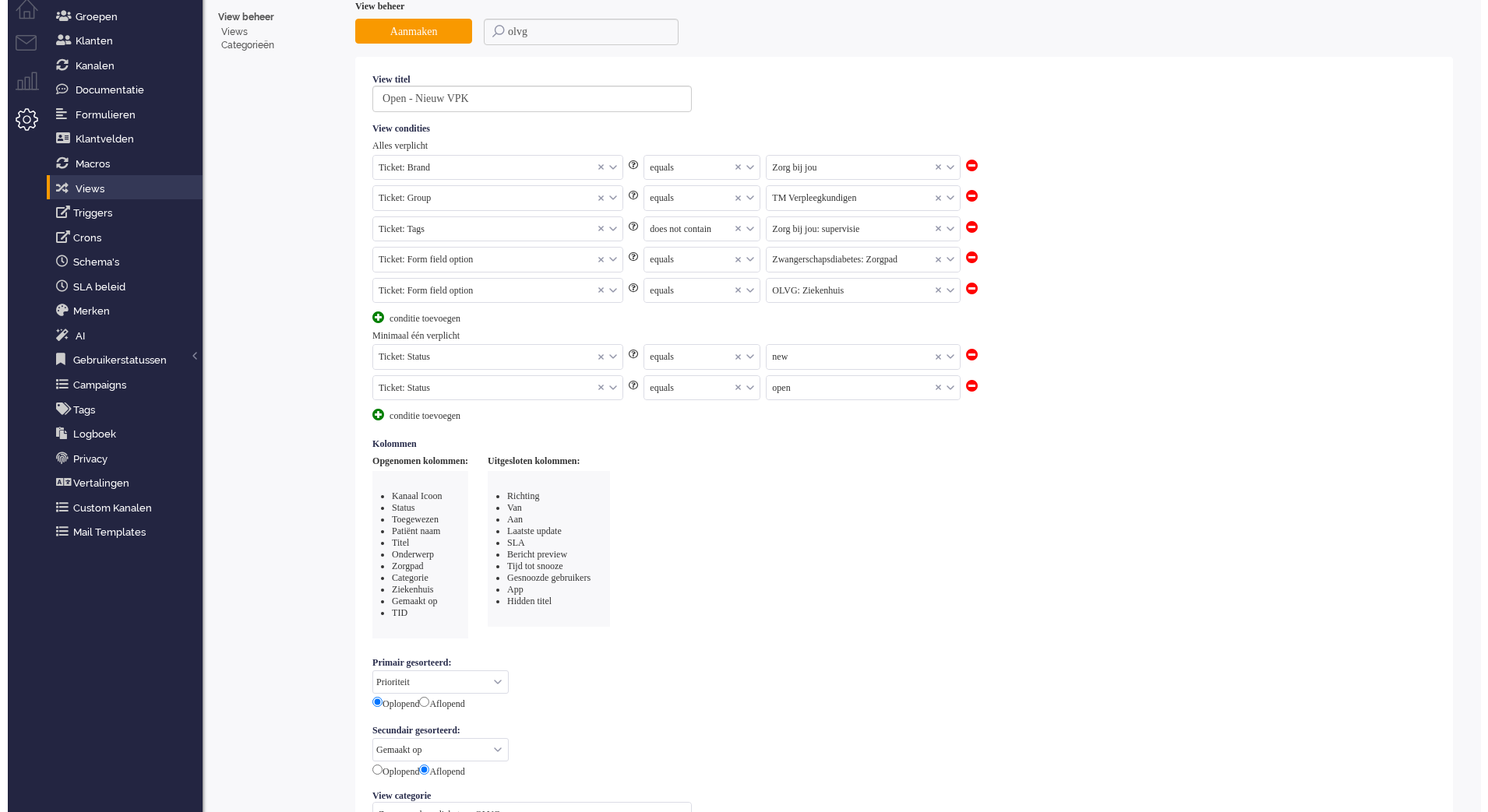
scroll to position [0, 0]
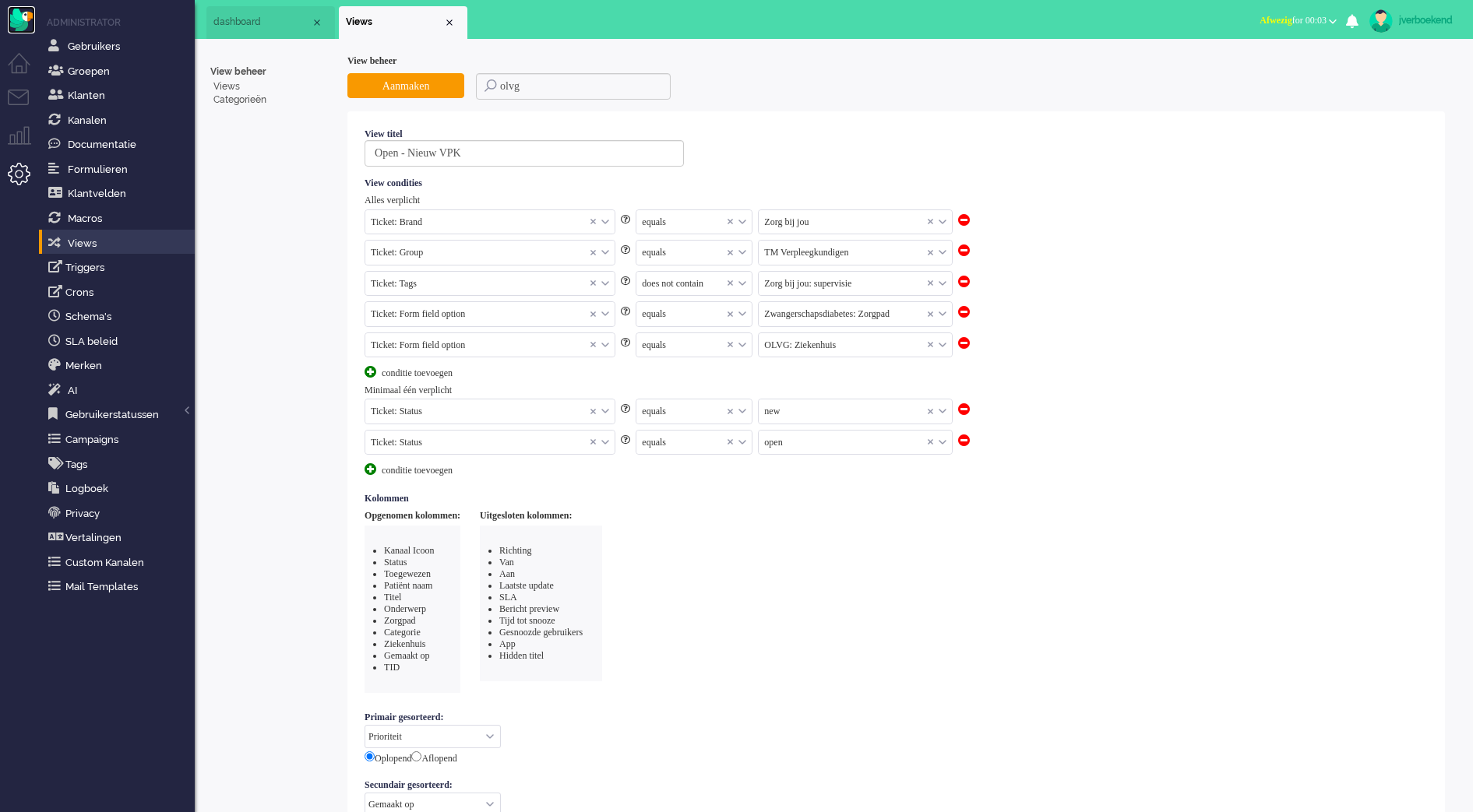
click at [16, 21] on img "Omnidesk" at bounding box center [21, 20] width 27 height 27
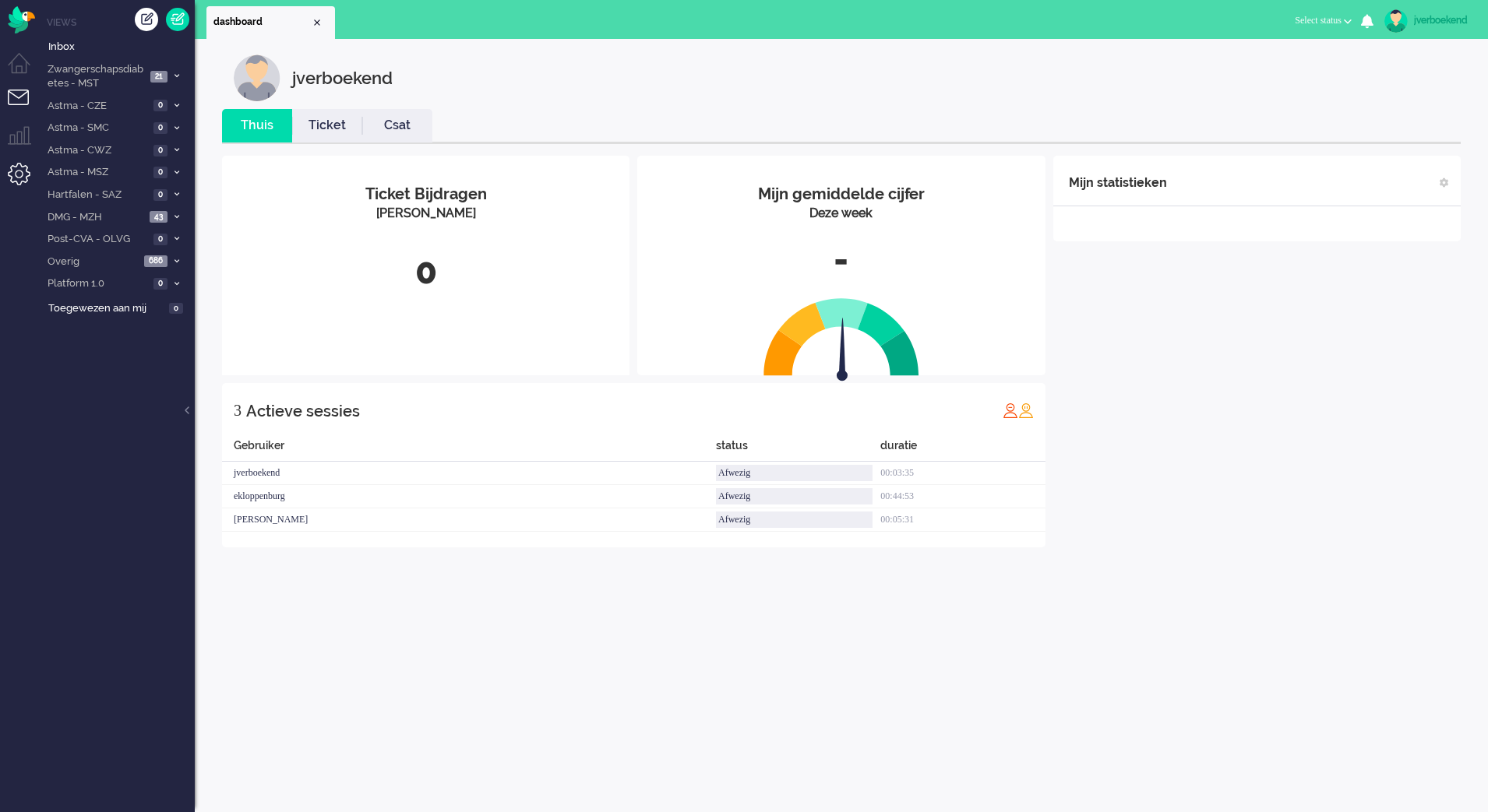
click at [19, 179] on li "Admin menu" at bounding box center [25, 180] width 35 height 35
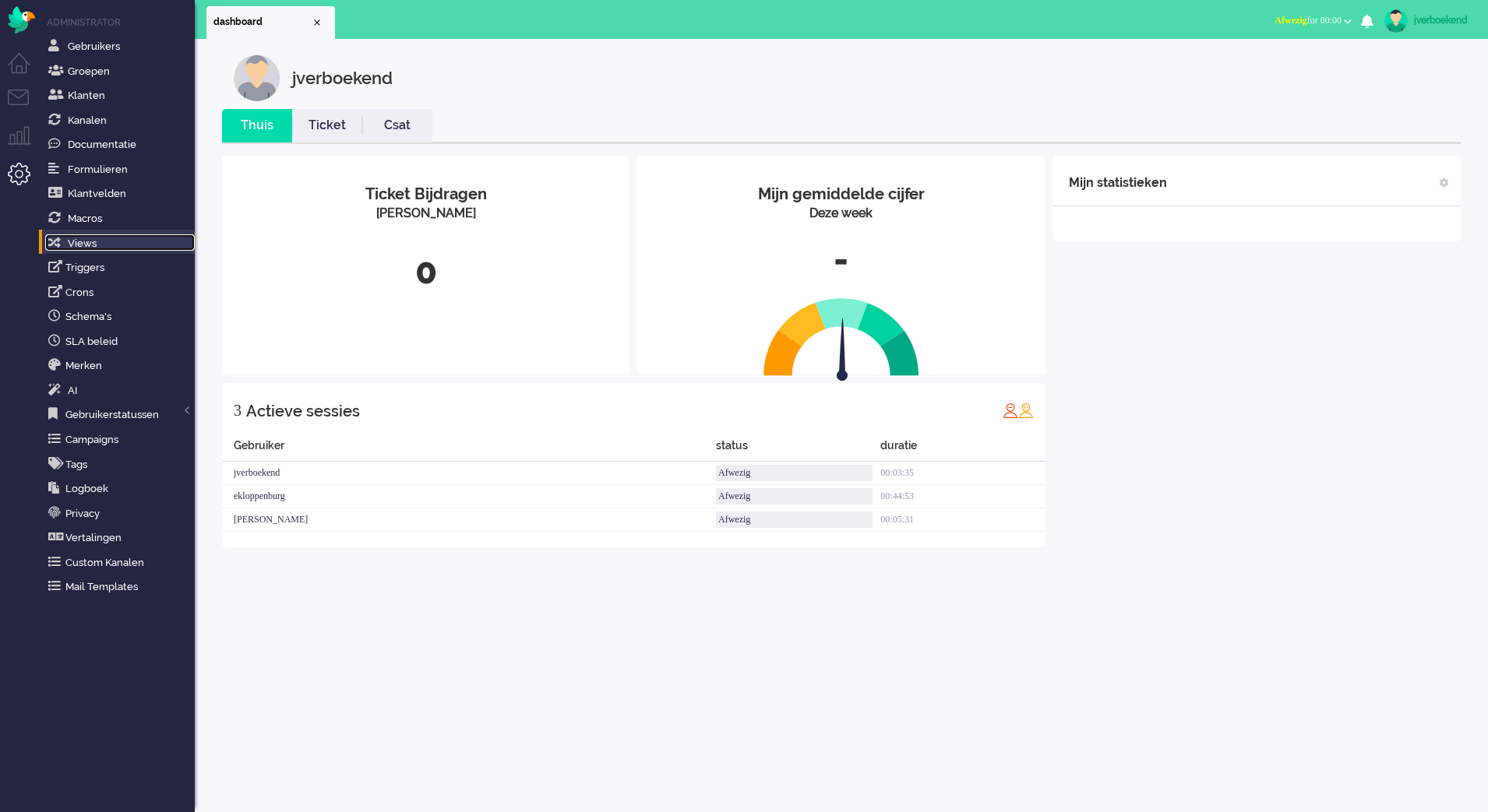
click at [92, 242] on span "Views" at bounding box center [81, 243] width 29 height 12
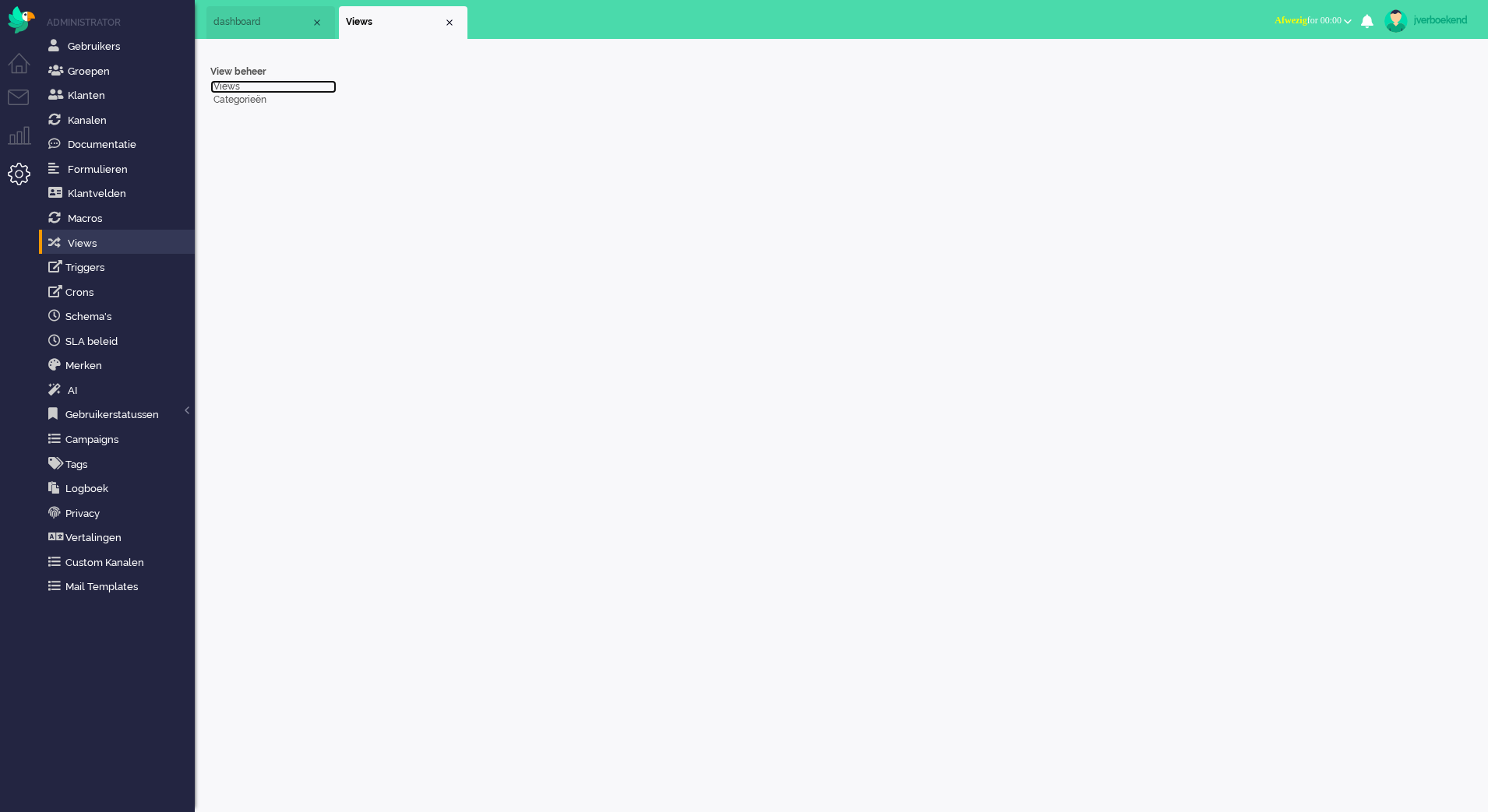
click at [229, 87] on link "Views" at bounding box center [274, 87] width 127 height 13
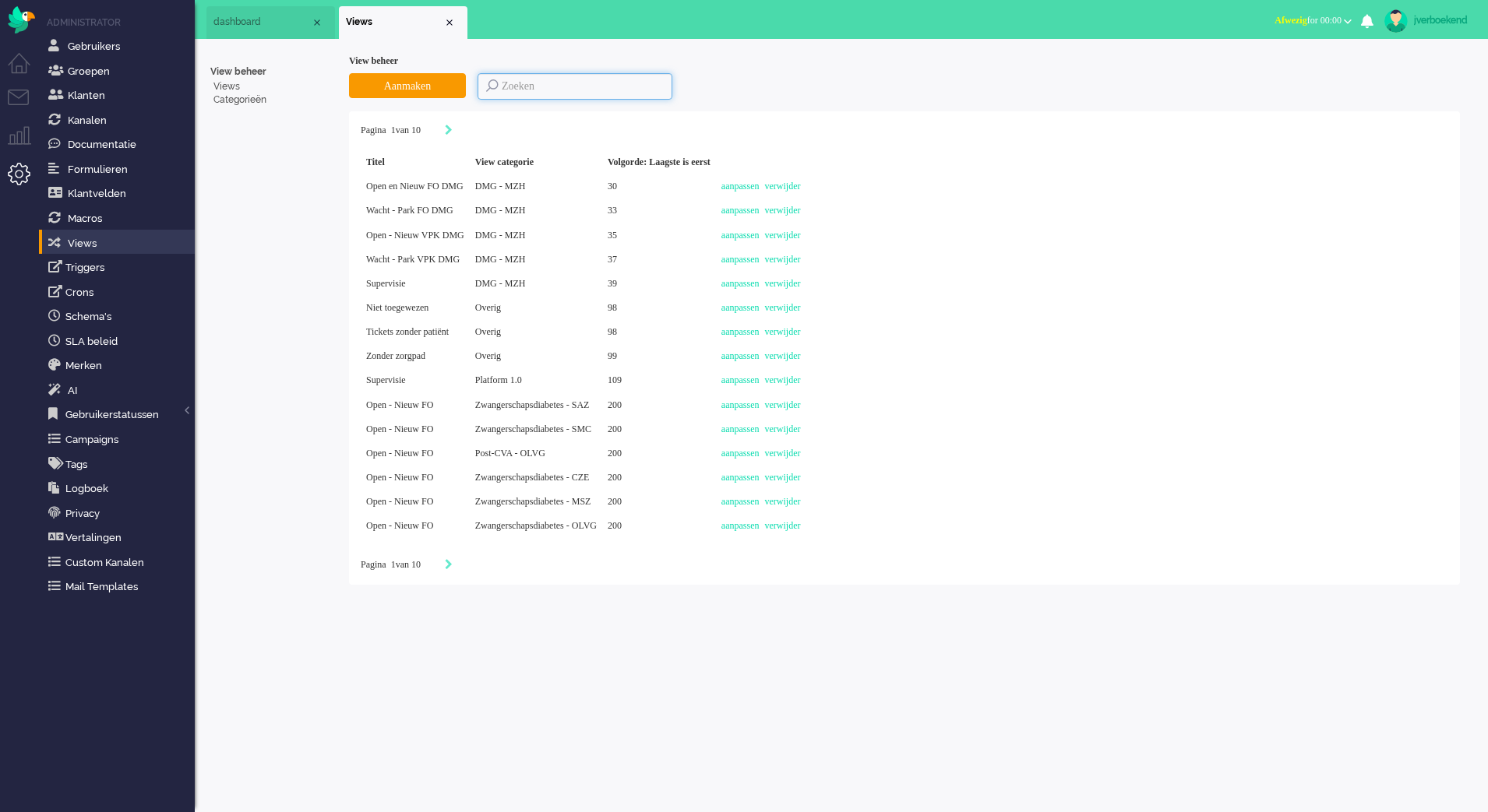
click at [603, 83] on input at bounding box center [575, 86] width 195 height 26
click at [760, 311] on link "aanpassen" at bounding box center [740, 307] width 38 height 11
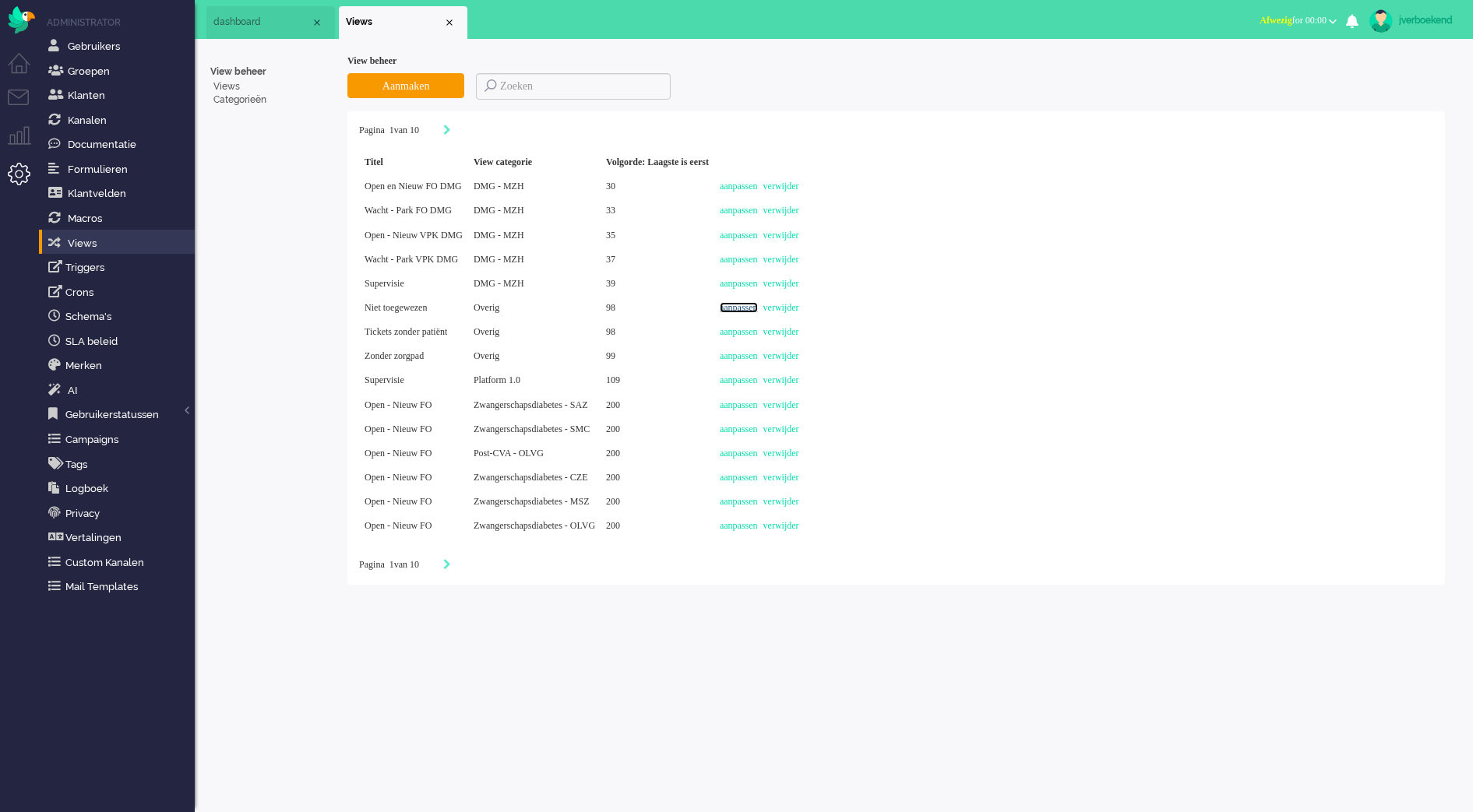
select select "priority"
select select "created_at"
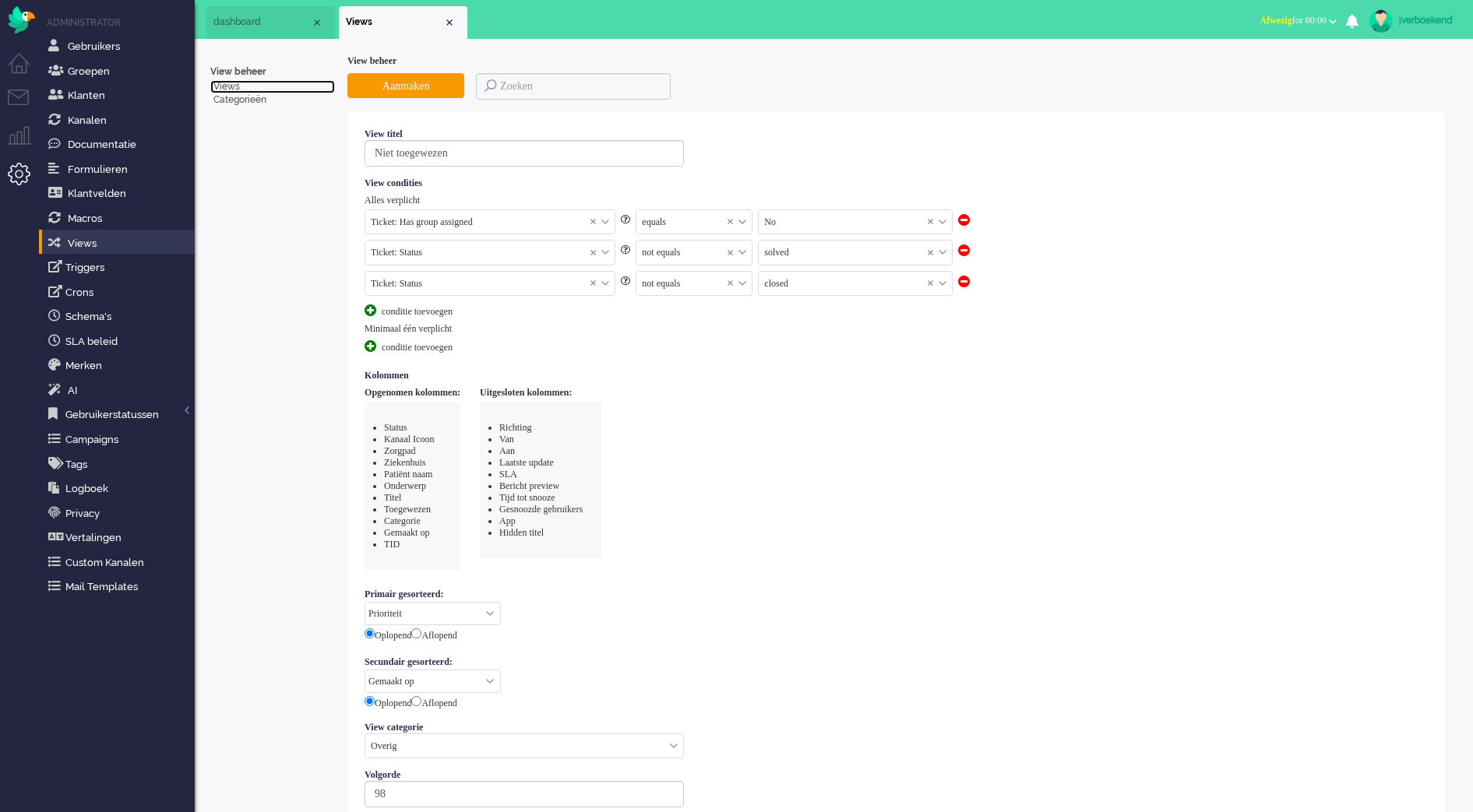
click at [235, 84] on link "Views" at bounding box center [273, 87] width 125 height 13
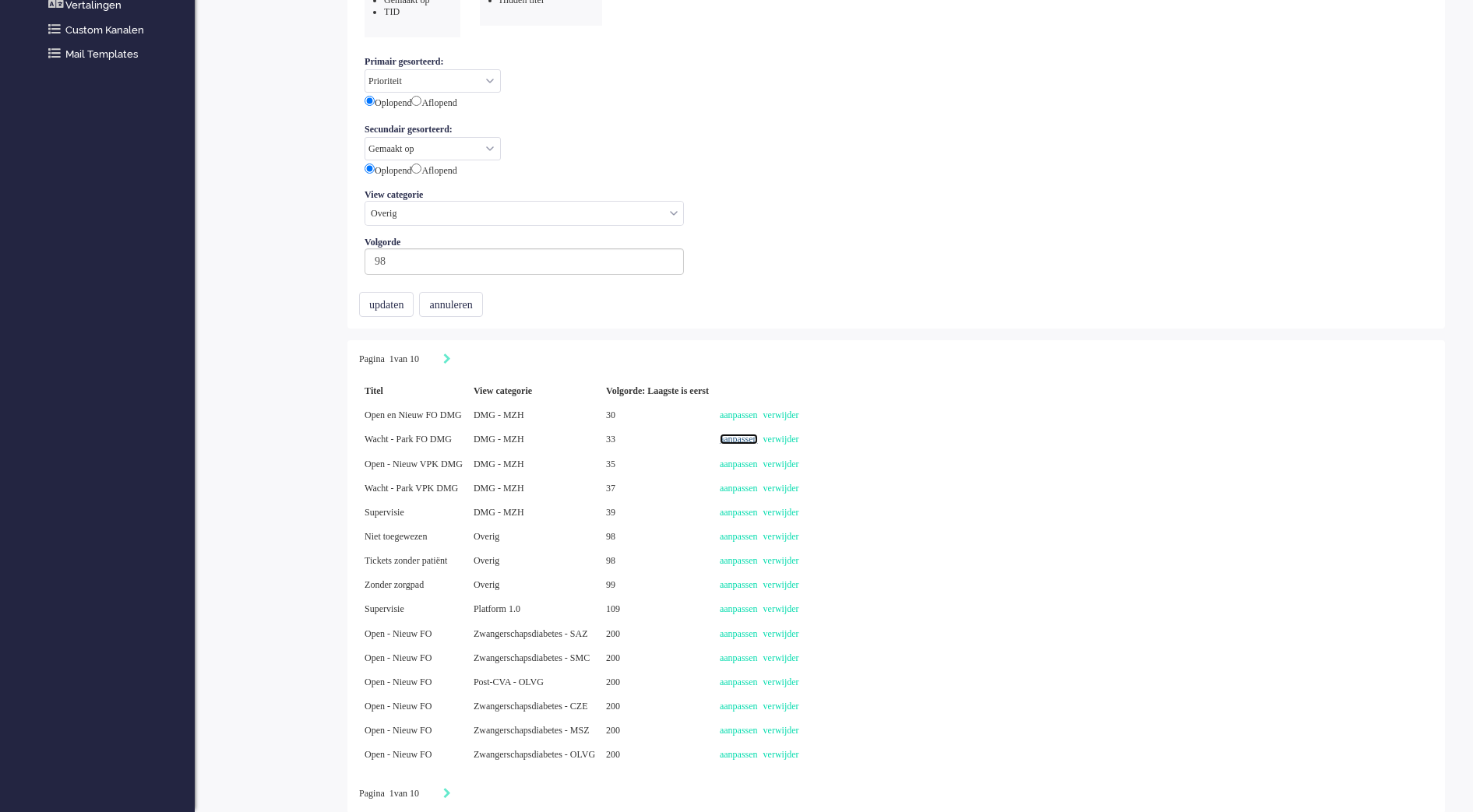
click at [758, 435] on link "aanpassen" at bounding box center [739, 439] width 38 height 11
select select "priority"
select select "created_at"
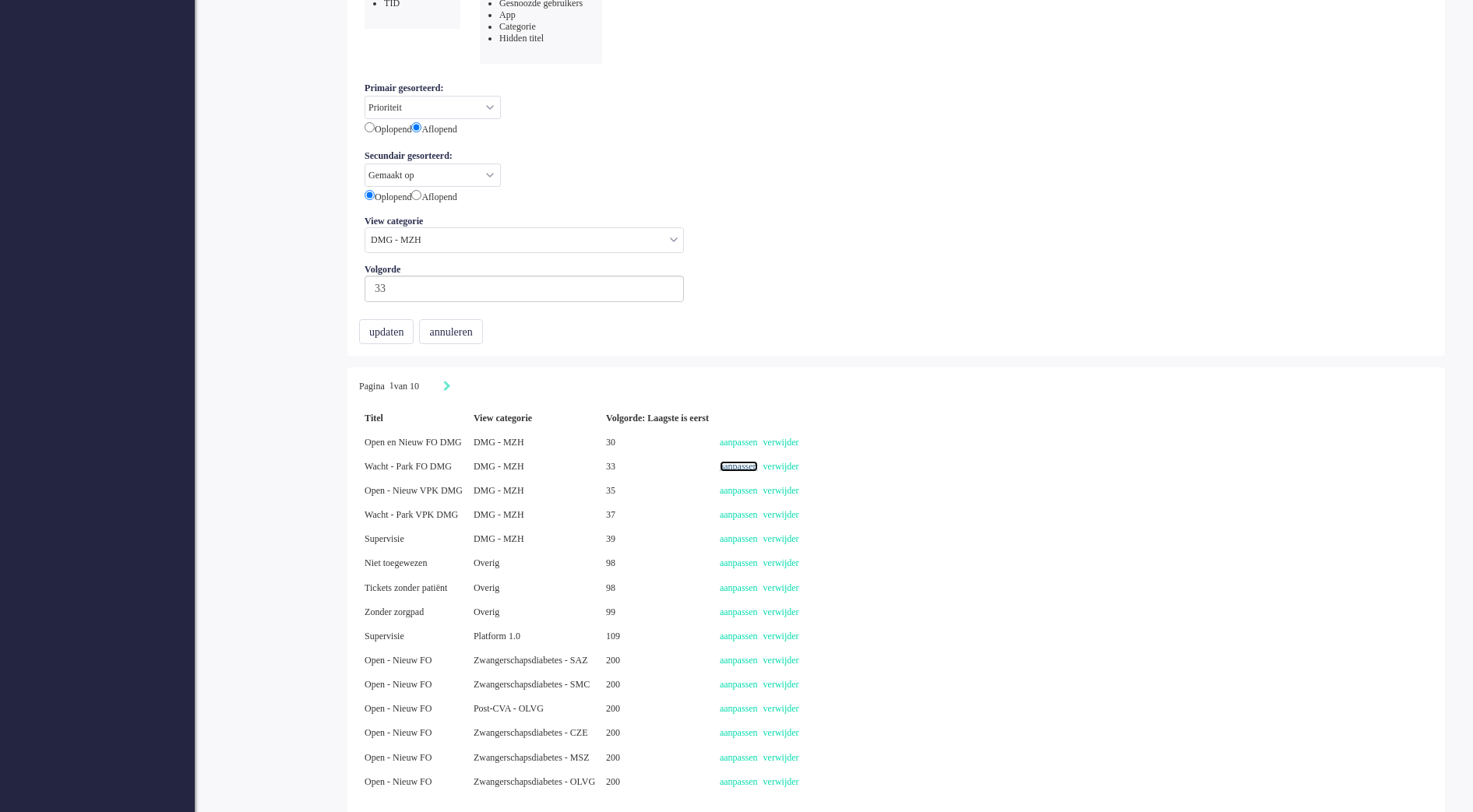
scroll to position [637, 0]
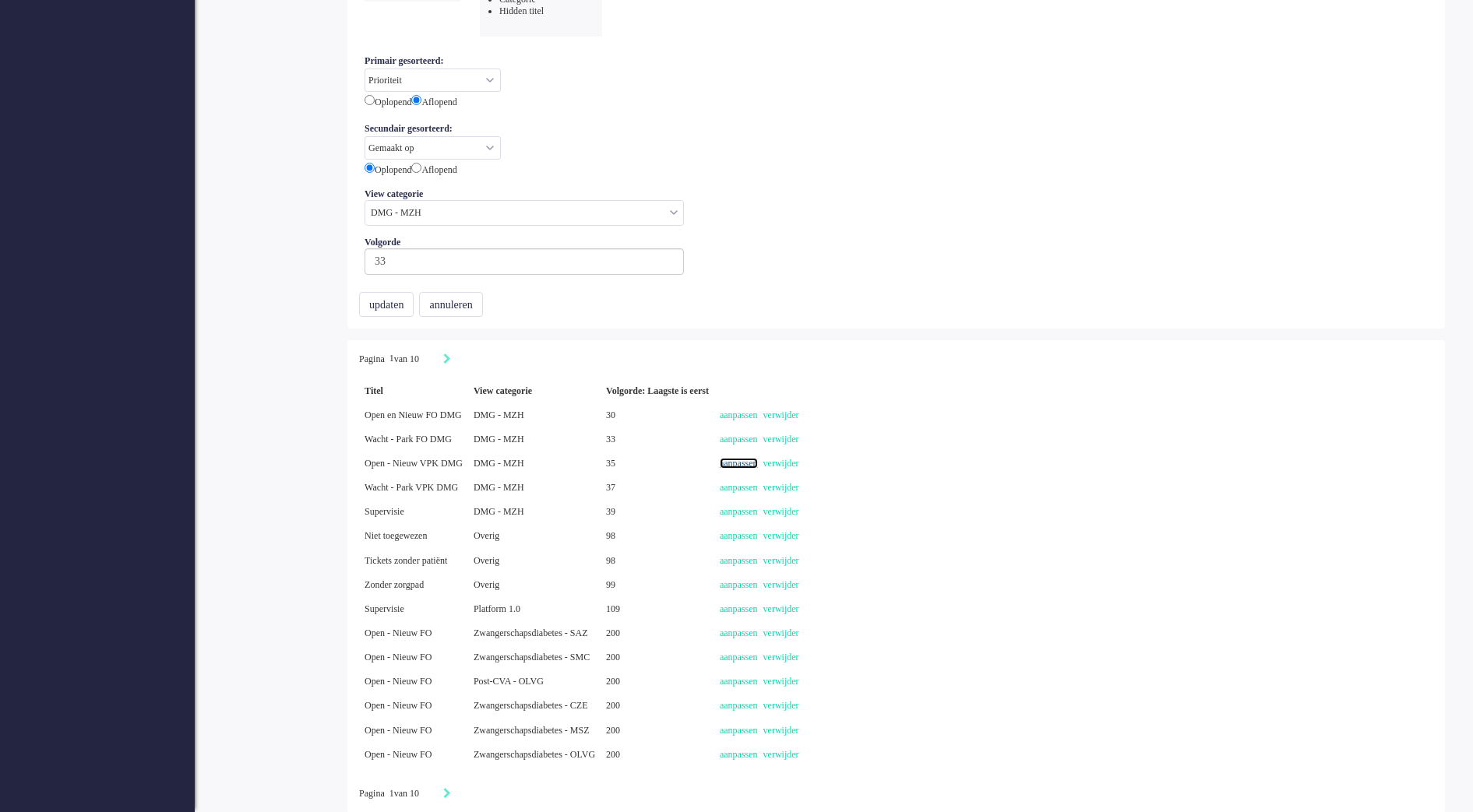
click at [758, 465] on link "aanpassen" at bounding box center [739, 463] width 38 height 11
select select
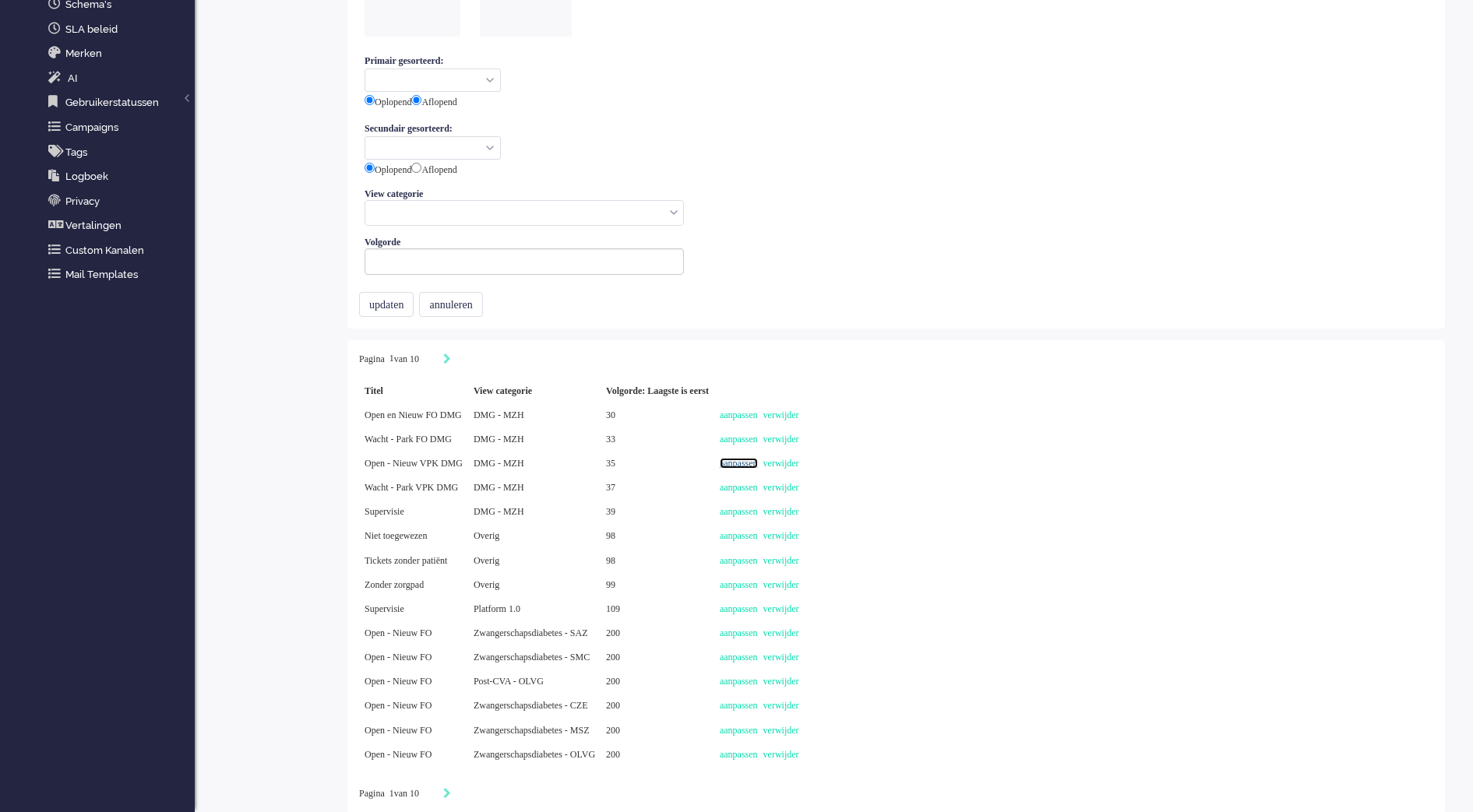
type input "Open - Nieuw VPK DMG"
select select "priority"
radio input "false"
radio input "true"
select select "created_at"
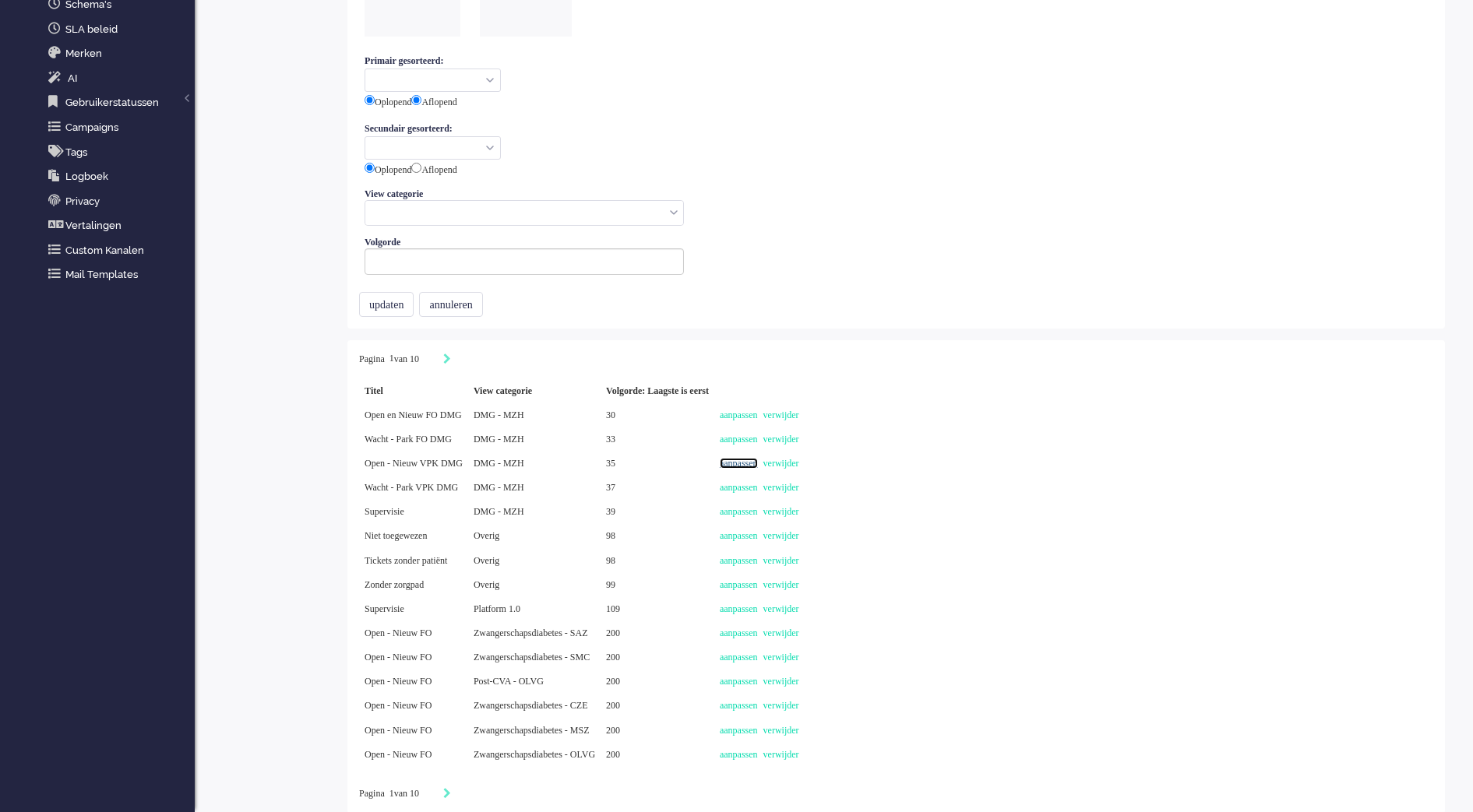
type input "35"
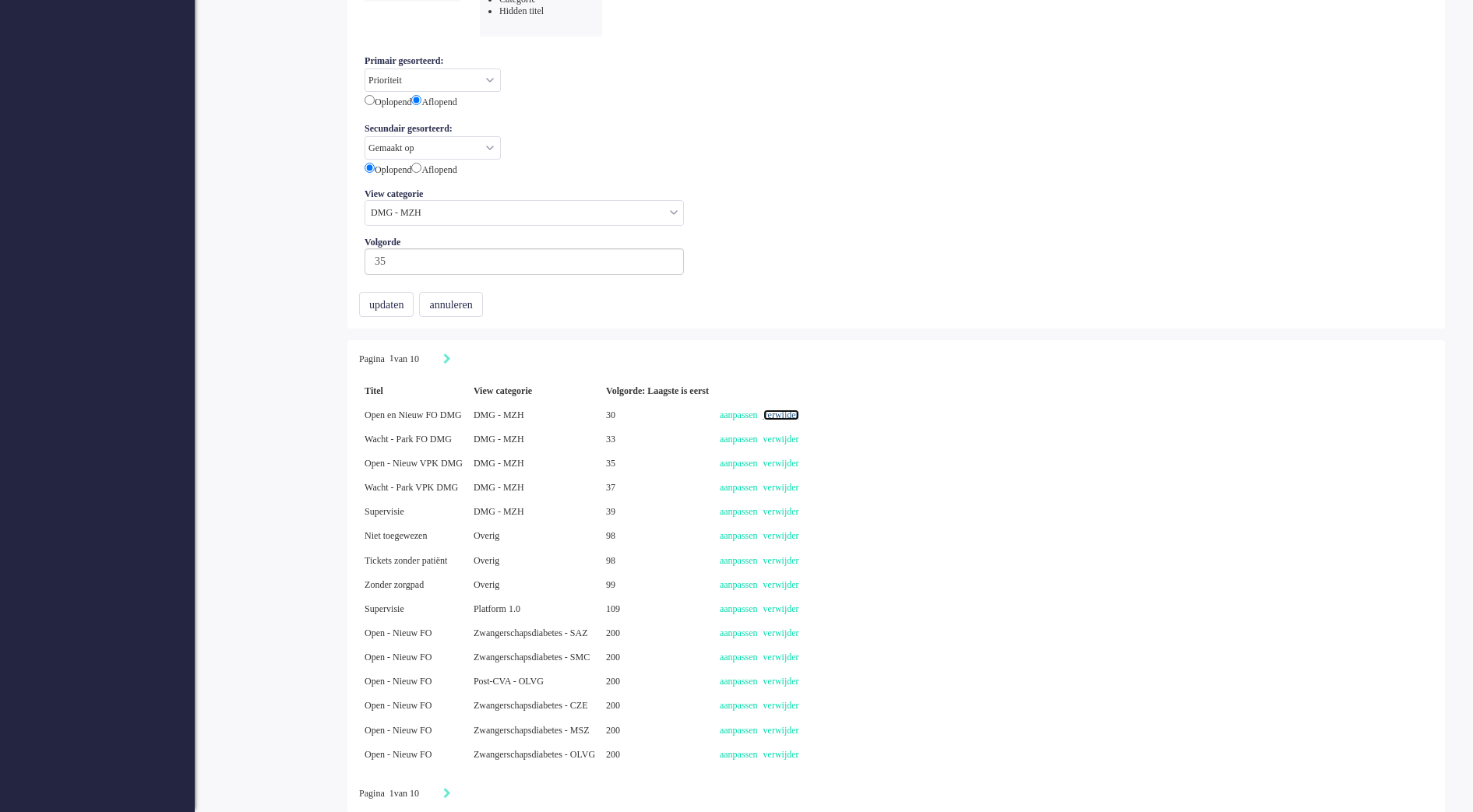
click at [799, 415] on link "verwijder" at bounding box center [782, 414] width 36 height 11
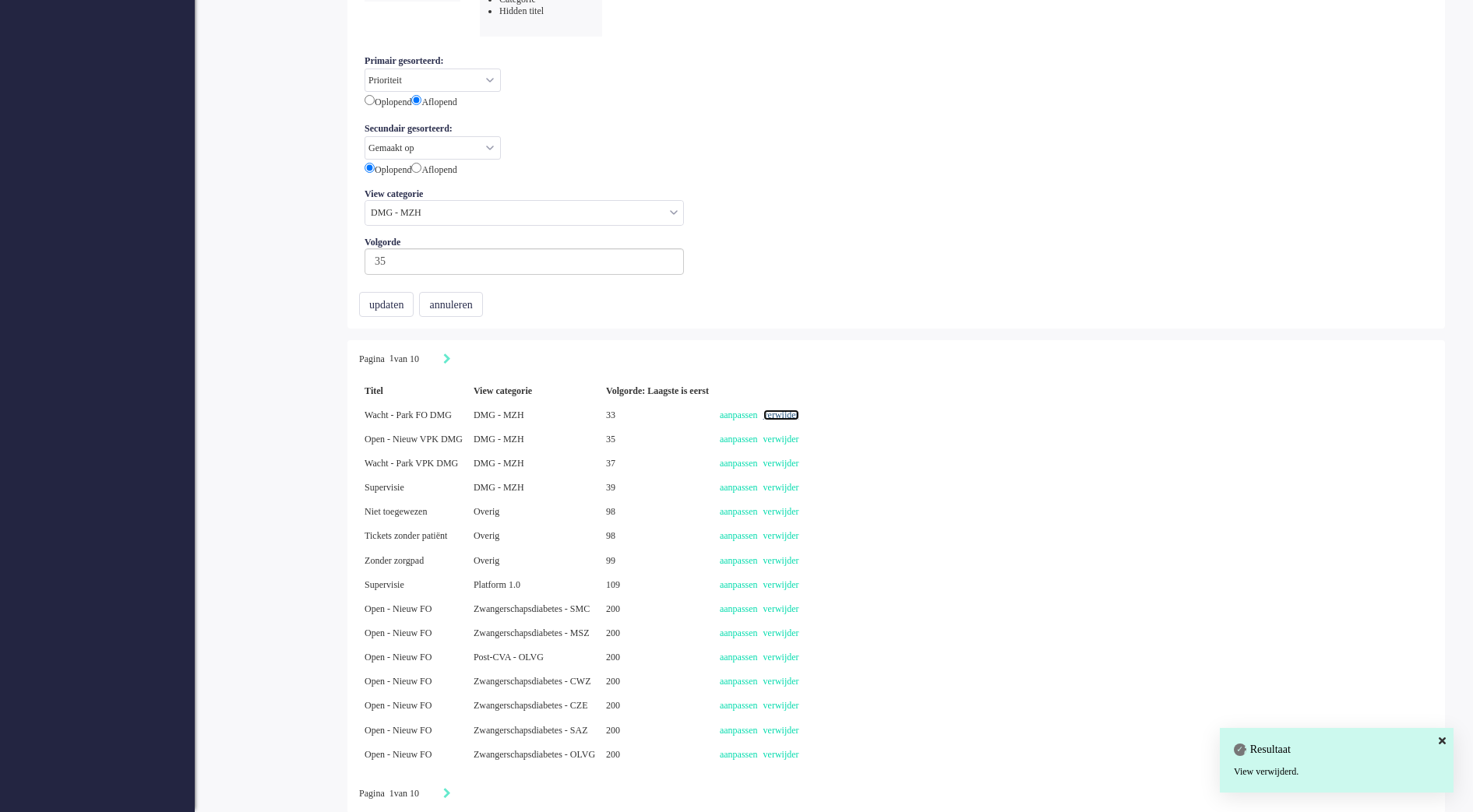
click at [799, 413] on link "verwijder" at bounding box center [782, 414] width 36 height 11
click at [799, 412] on link "verwijder" at bounding box center [782, 414] width 36 height 11
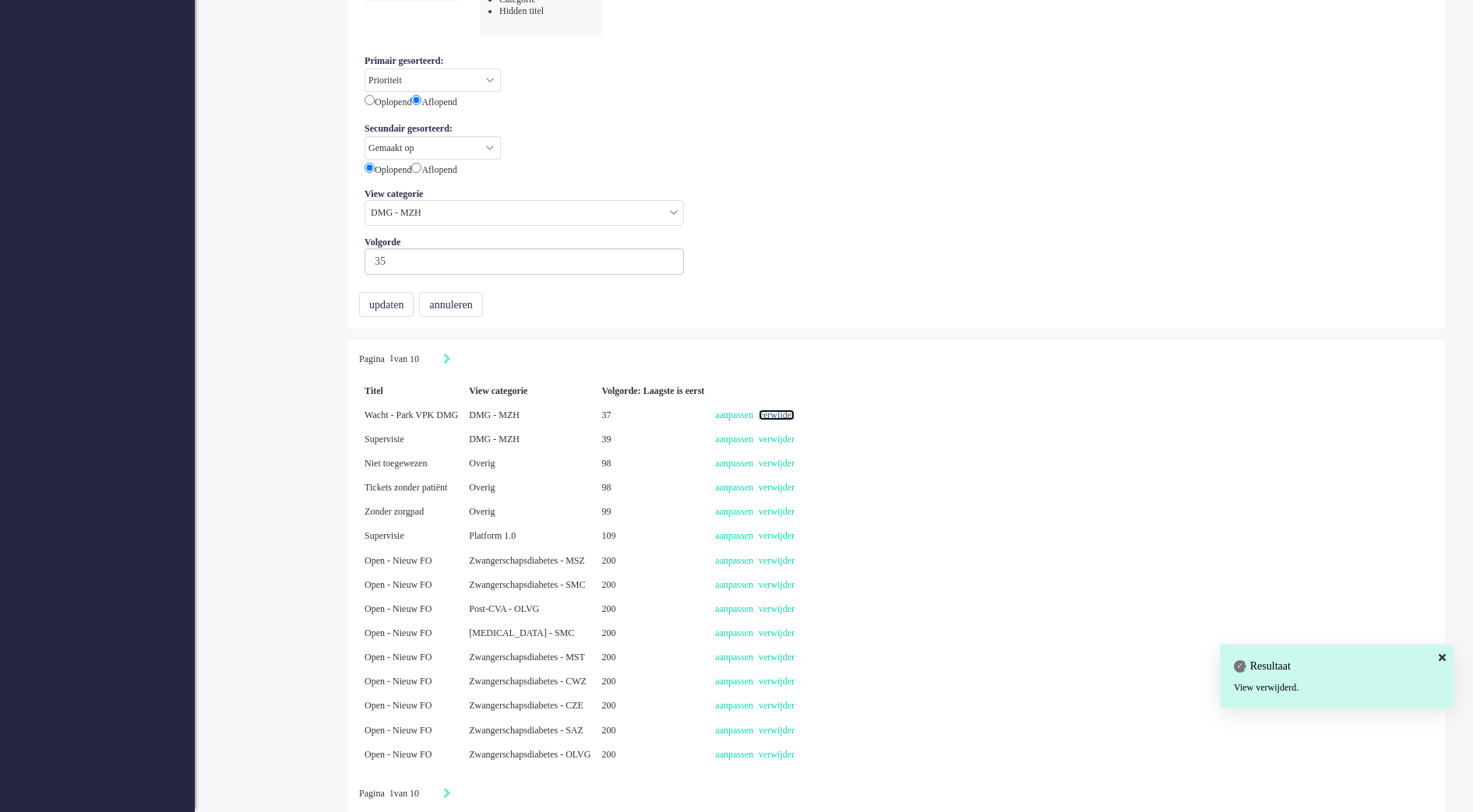
click at [795, 414] on link "verwijder" at bounding box center [777, 414] width 36 height 11
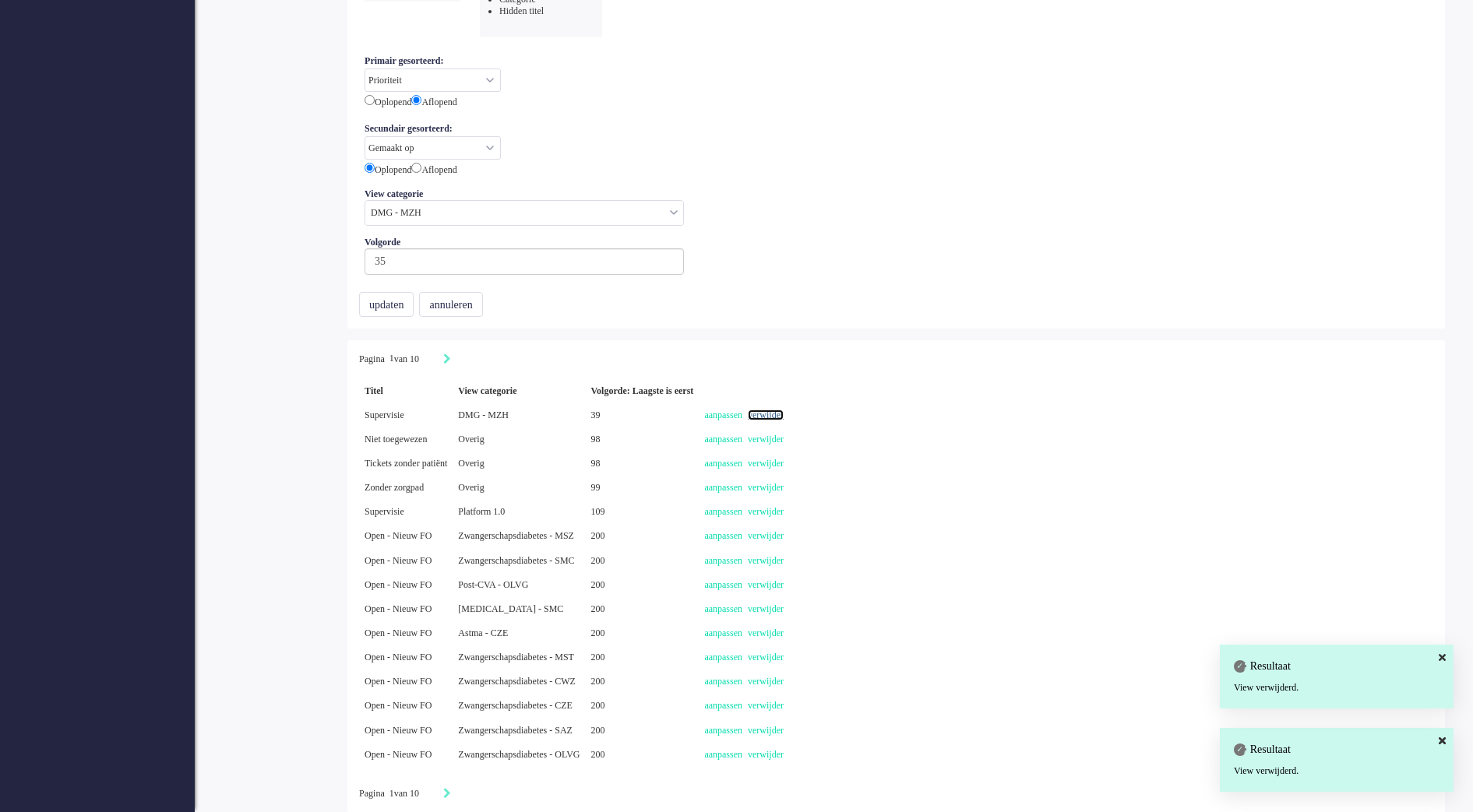
click at [783, 413] on link "verwijder" at bounding box center [766, 414] width 36 height 11
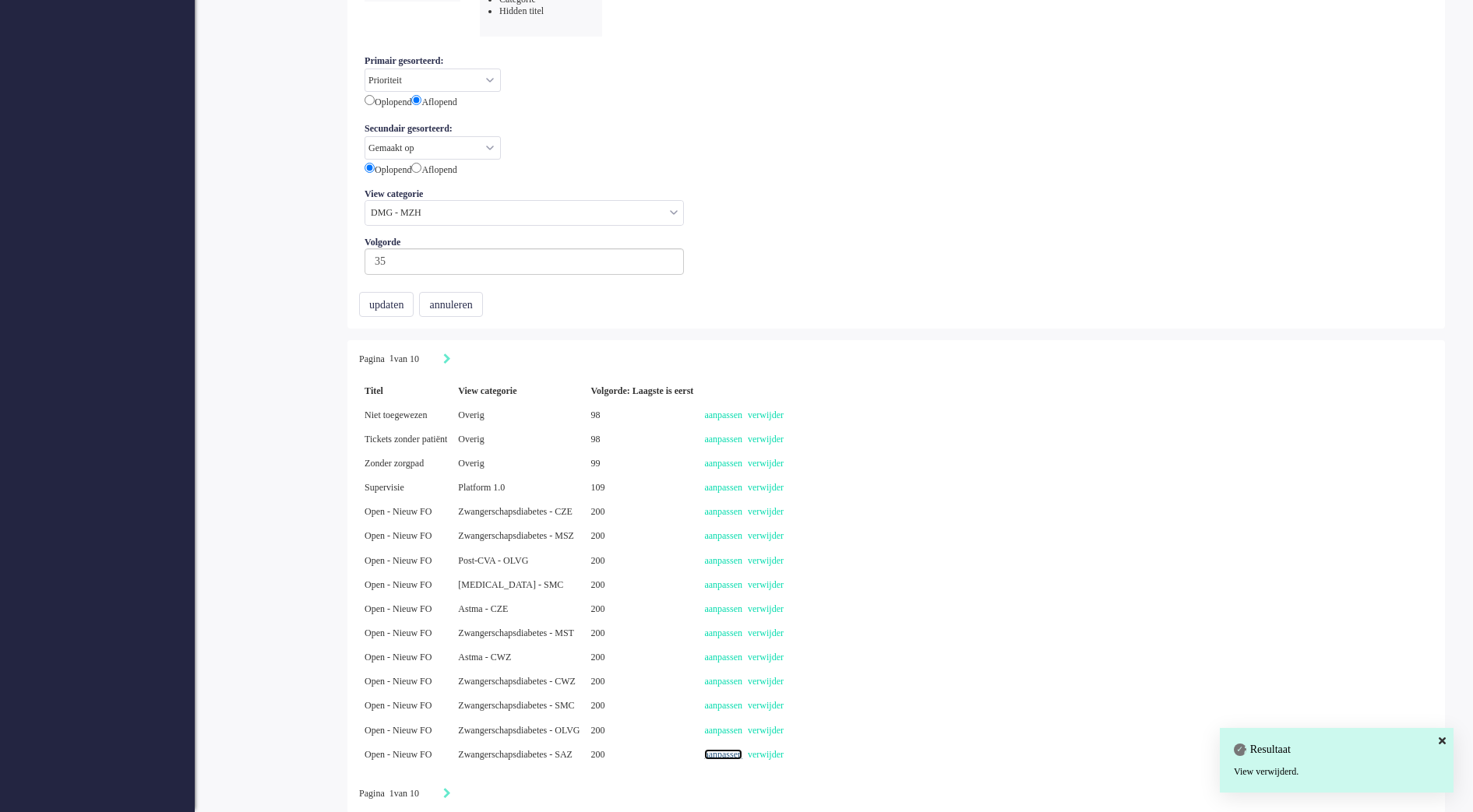
click at [742, 751] on link "aanpassen" at bounding box center [723, 754] width 38 height 11
select select
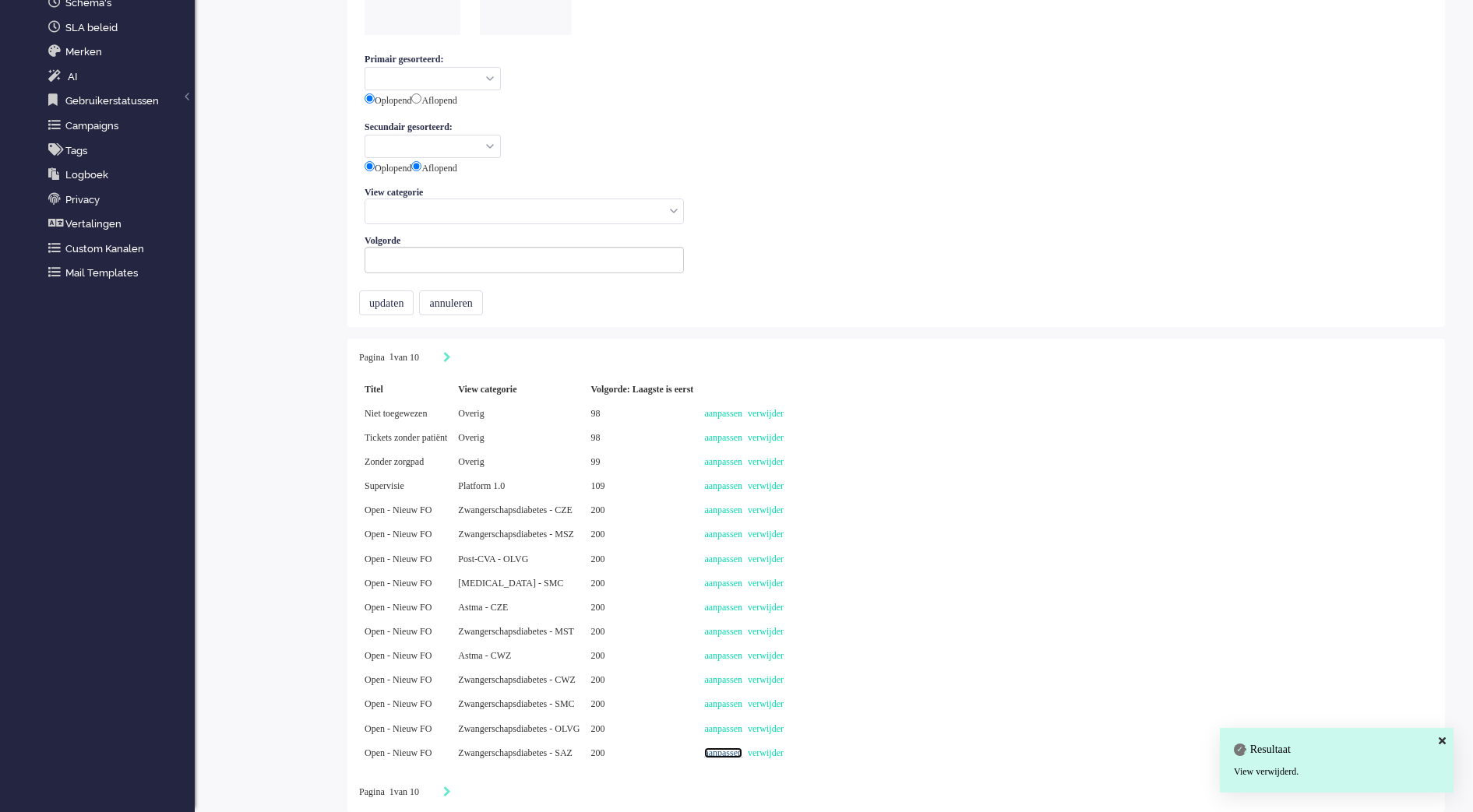
type input "Open - Nieuw FO"
select select "priority"
select select "created_at"
radio input "false"
radio input "true"
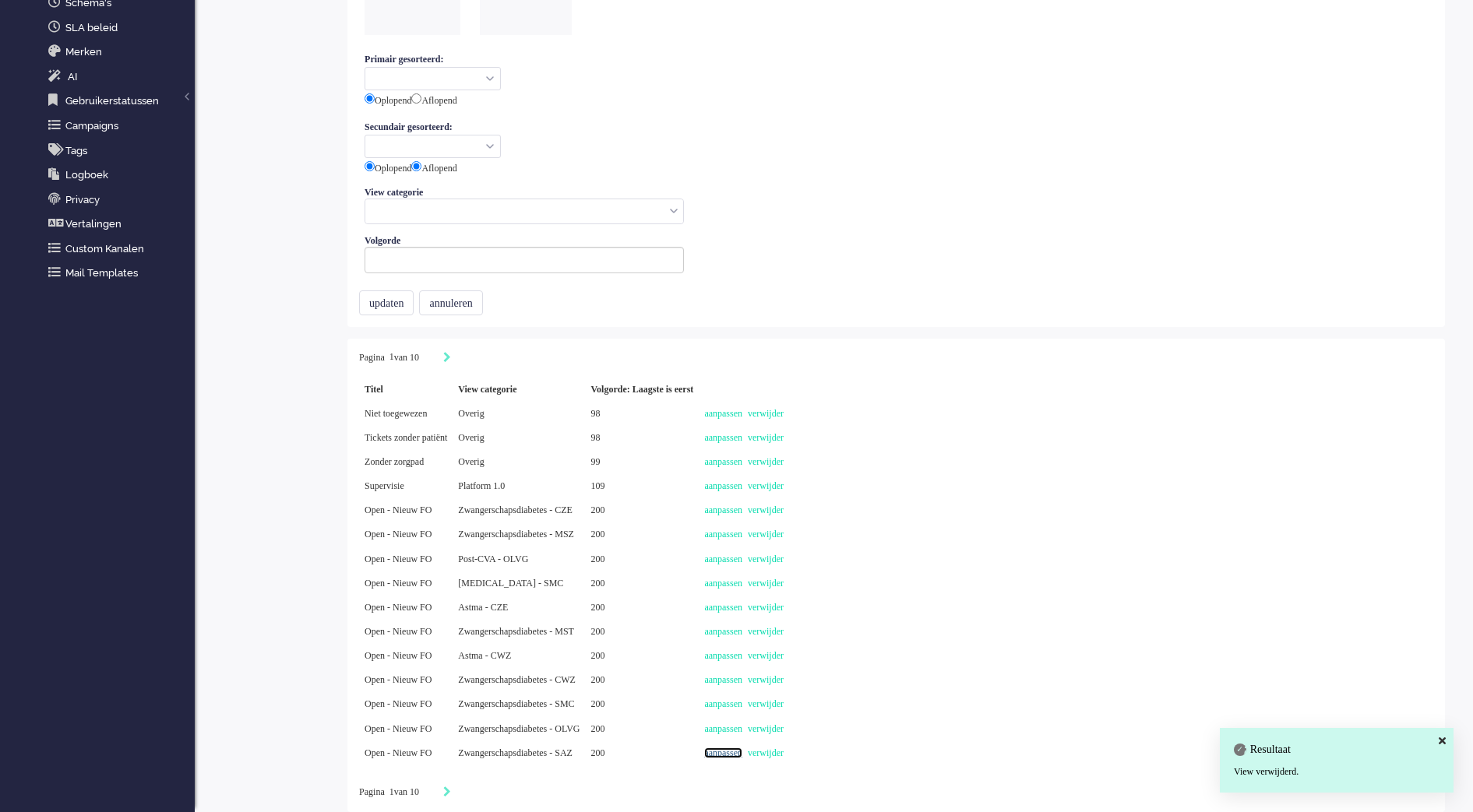
type input "200"
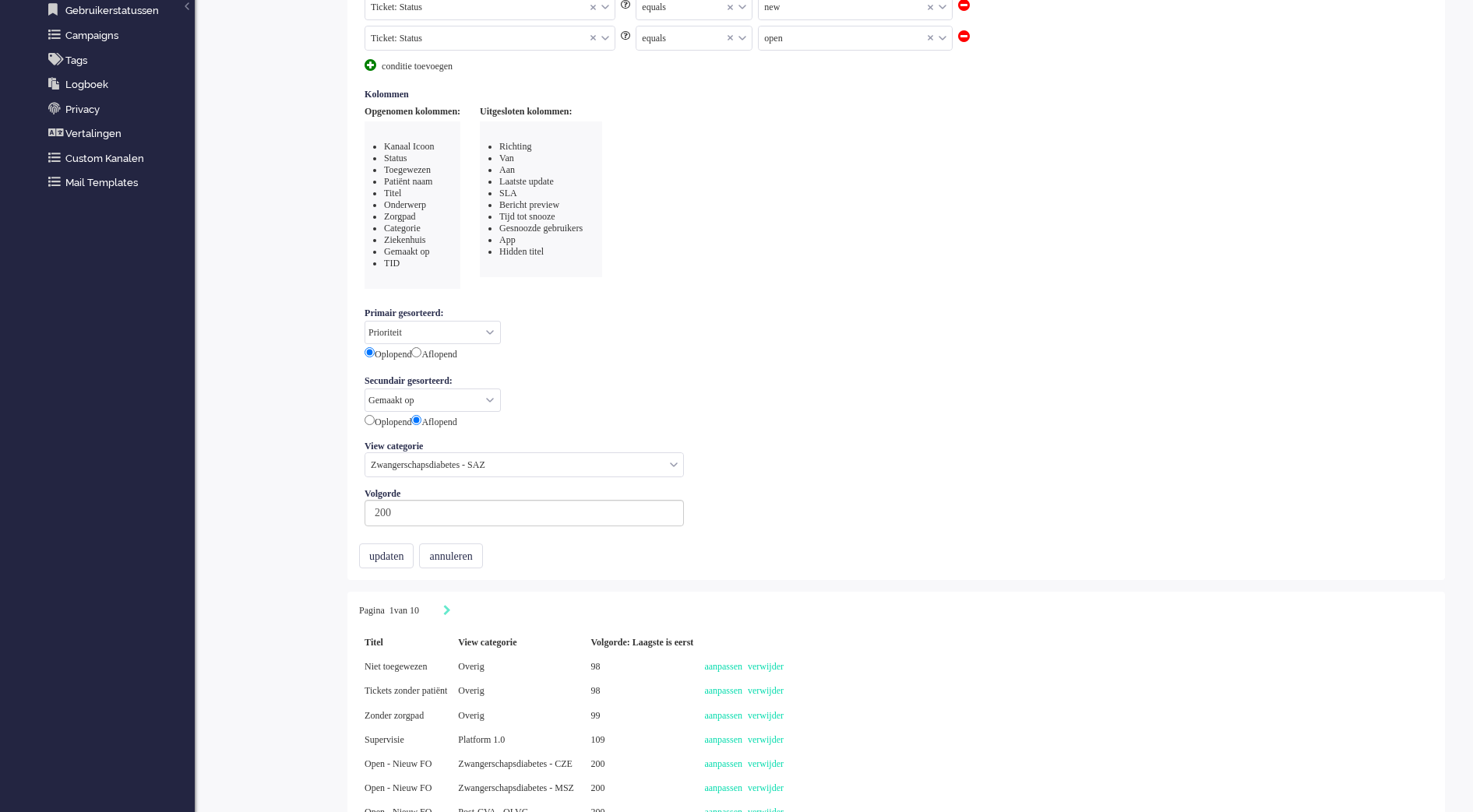
scroll to position [0, 0]
